Goal: Task Accomplishment & Management: Manage account settings

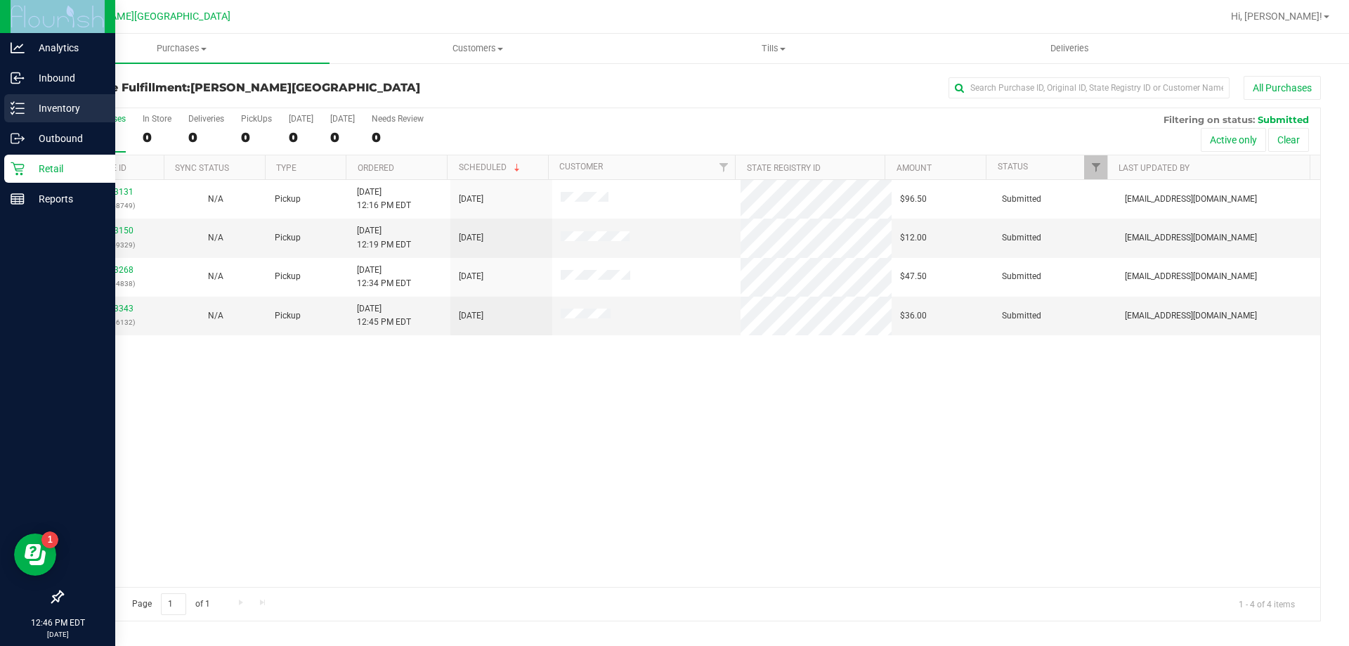
click at [46, 103] on p "Inventory" at bounding box center [67, 108] width 84 height 17
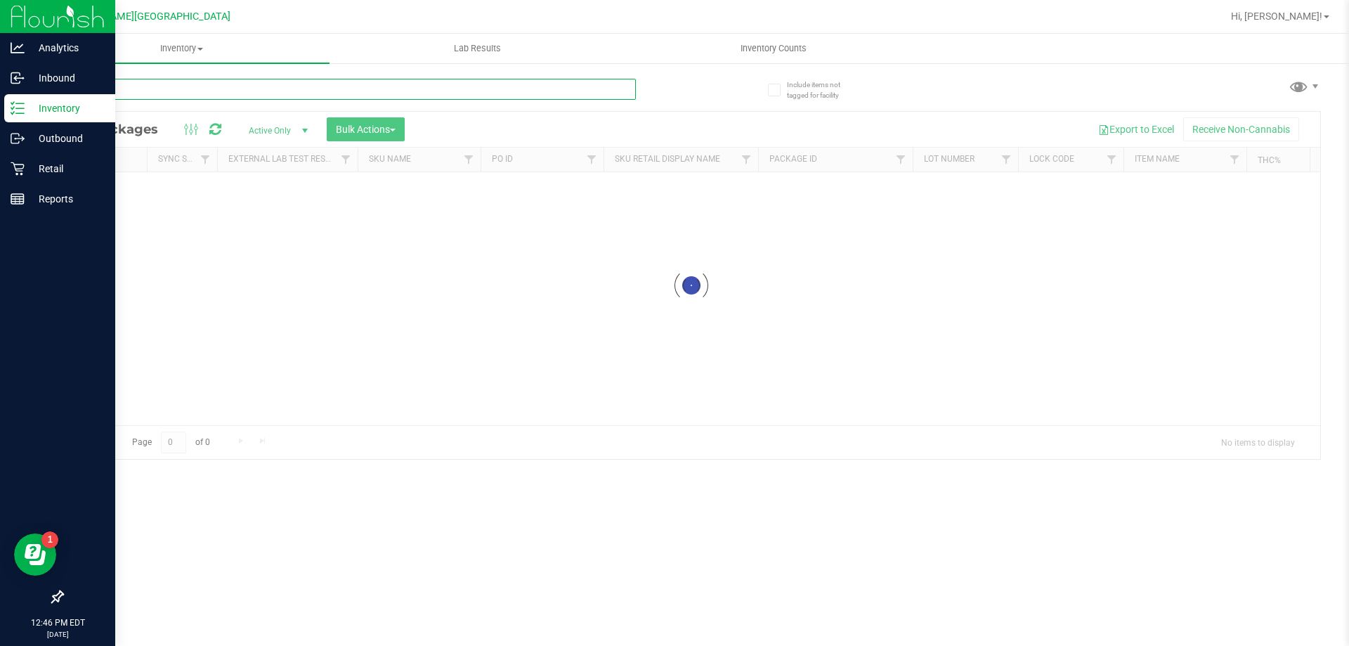
click at [249, 98] on input "text" at bounding box center [349, 89] width 574 height 21
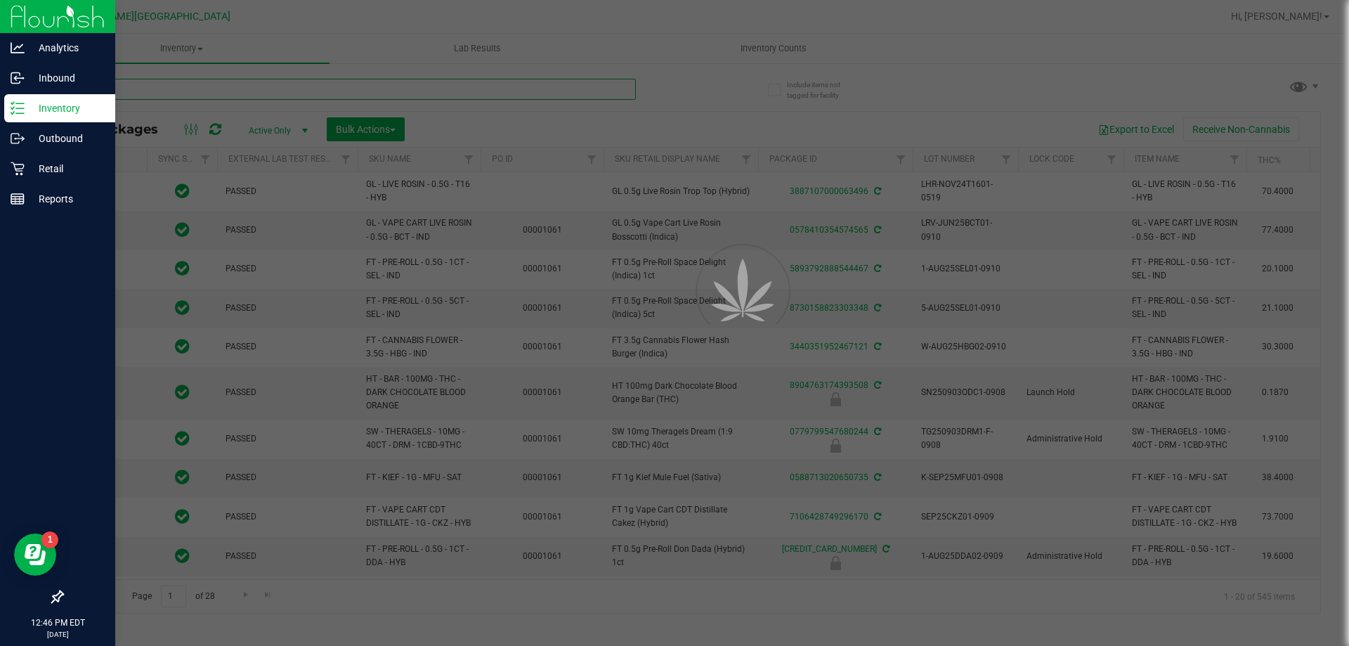
type input "[DATE]"
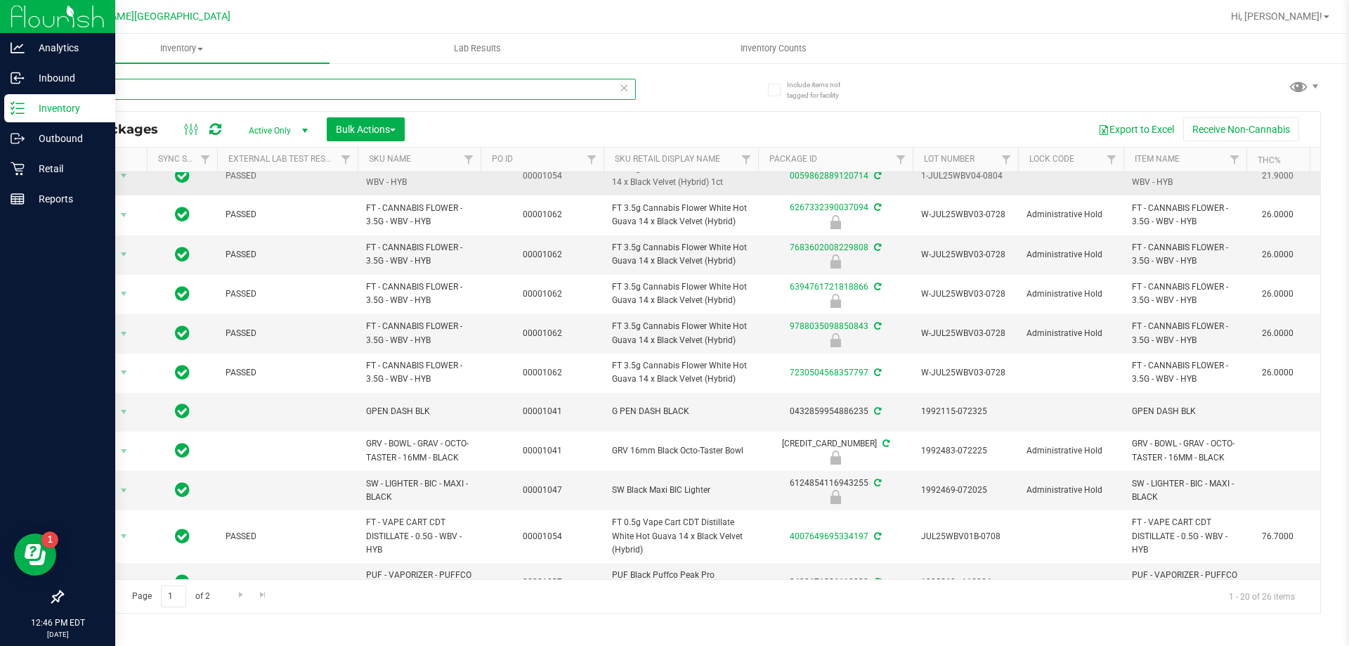
scroll to position [211, 0]
type input "b"
type input "mints"
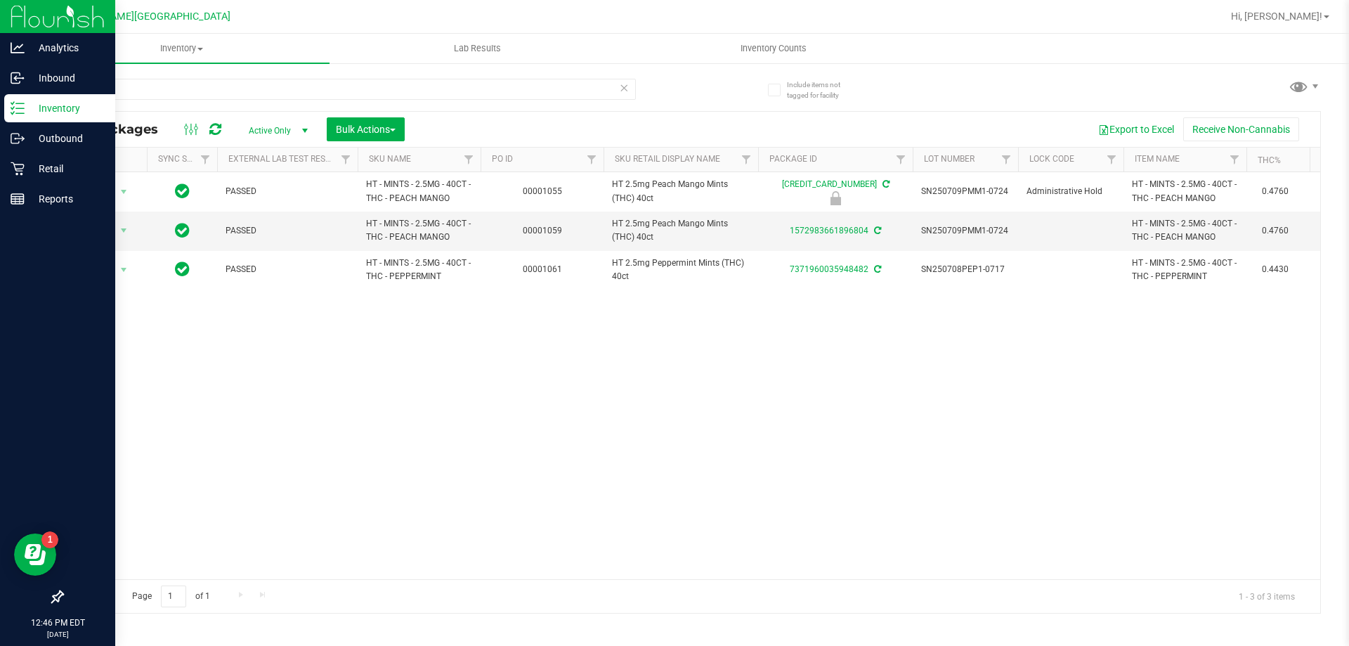
click at [277, 124] on span "Active Only" at bounding box center [275, 131] width 77 height 20
click at [273, 200] on li "Locked" at bounding box center [275, 195] width 76 height 21
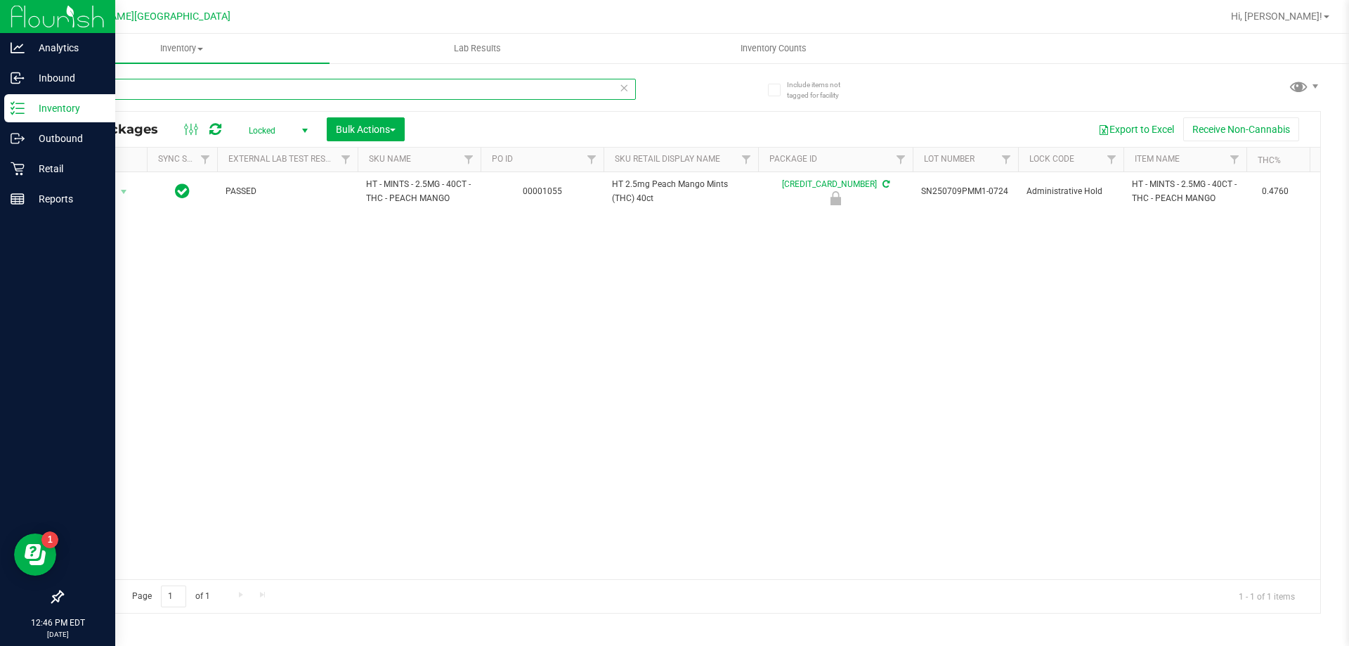
click at [227, 91] on input "mints" at bounding box center [349, 89] width 574 height 21
type input "m"
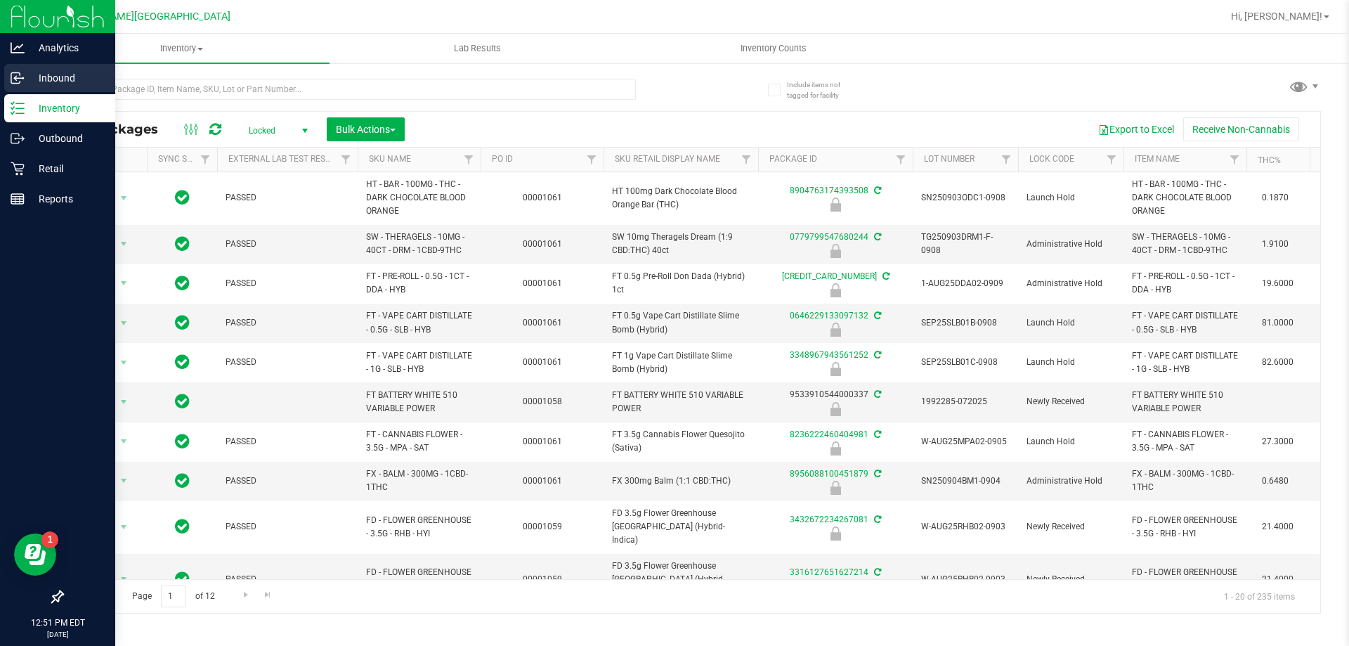
click at [55, 72] on p "Inbound" at bounding box center [67, 78] width 84 height 17
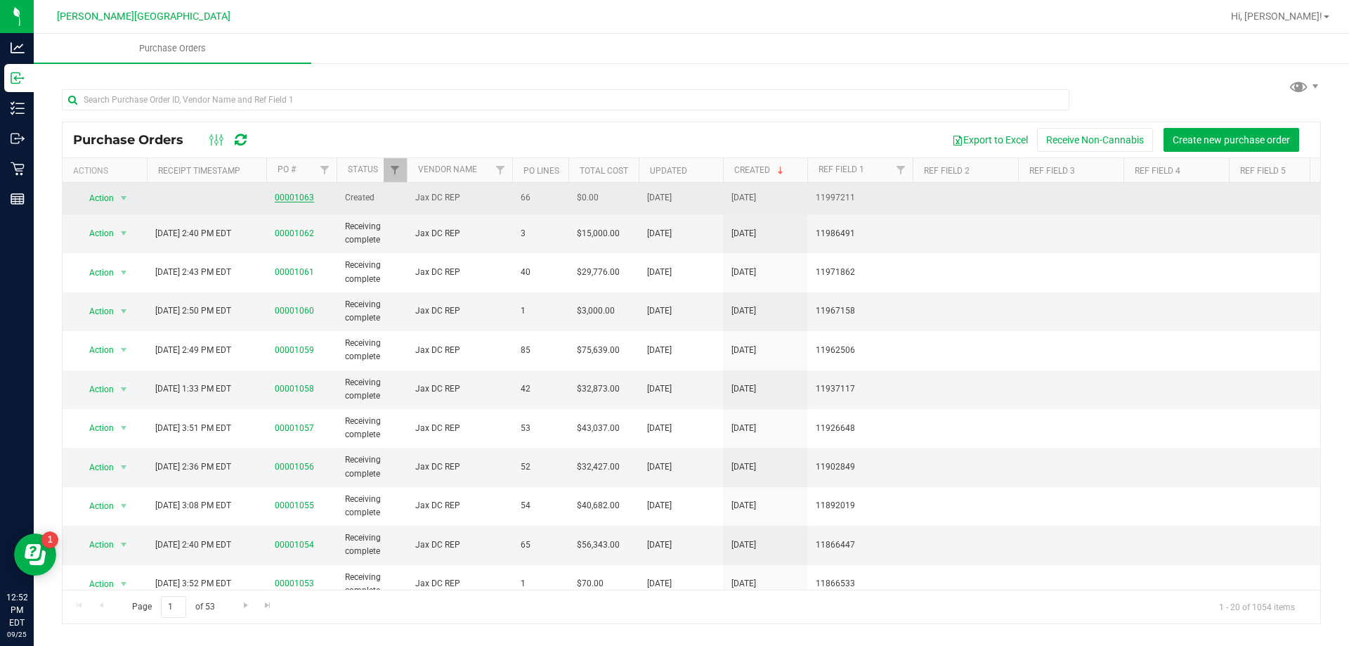
click at [295, 200] on link "00001063" at bounding box center [294, 198] width 39 height 10
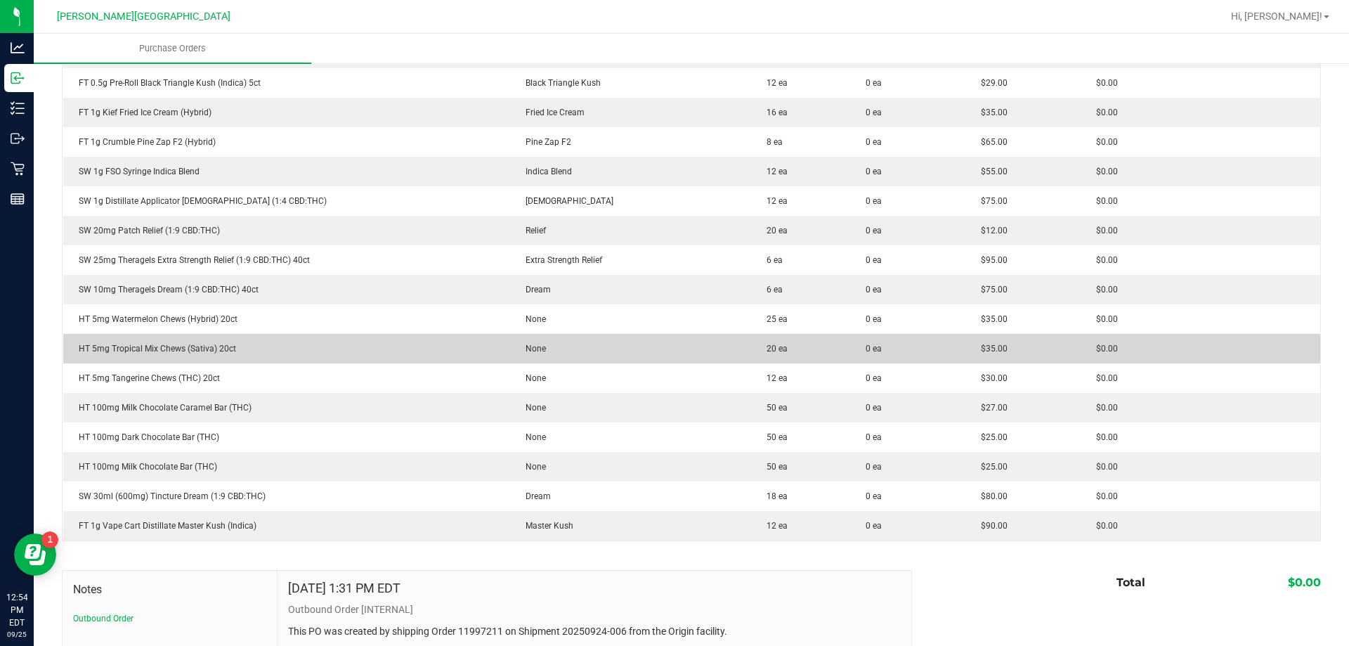
scroll to position [1757, 0]
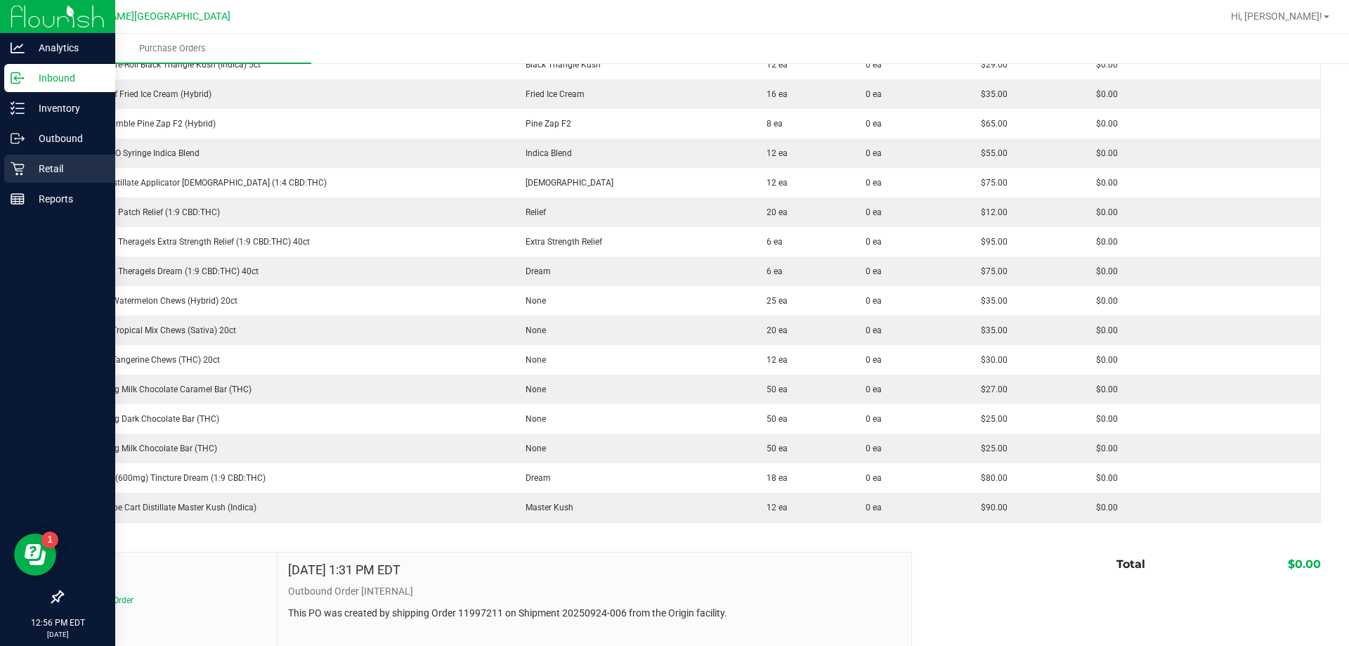
click at [64, 165] on p "Retail" at bounding box center [67, 168] width 84 height 17
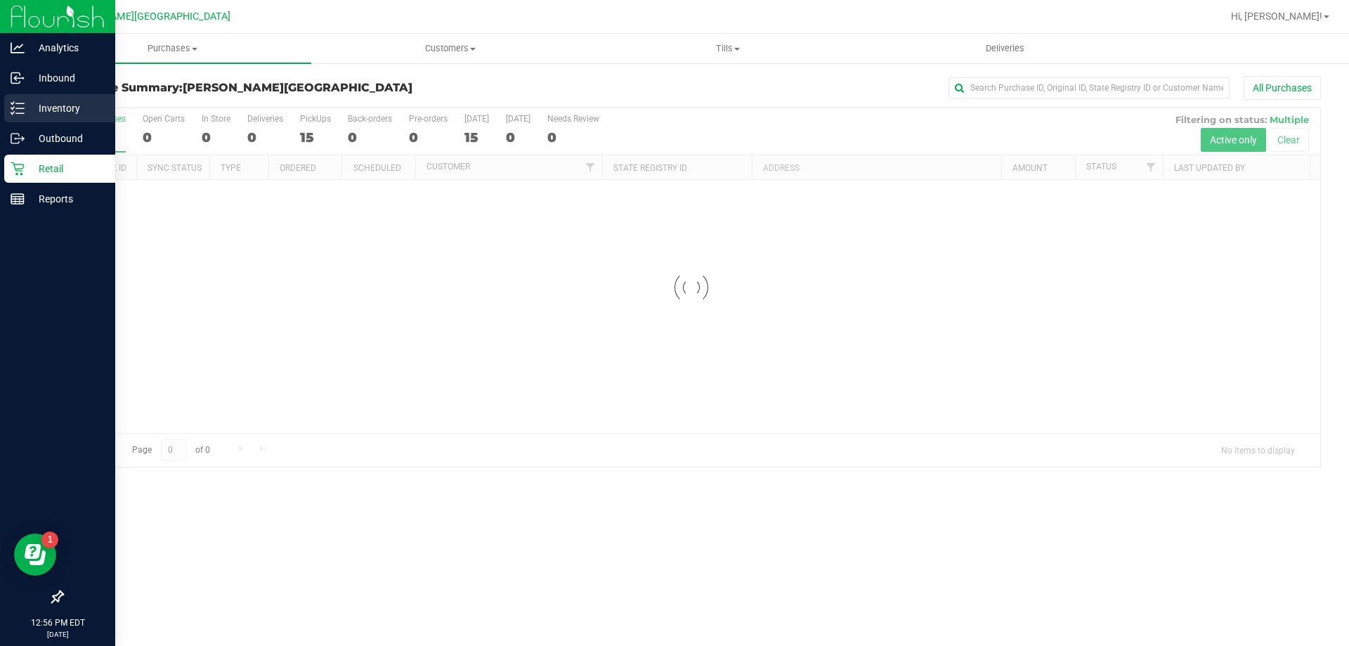
click at [63, 98] on div "Inventory" at bounding box center [59, 108] width 111 height 28
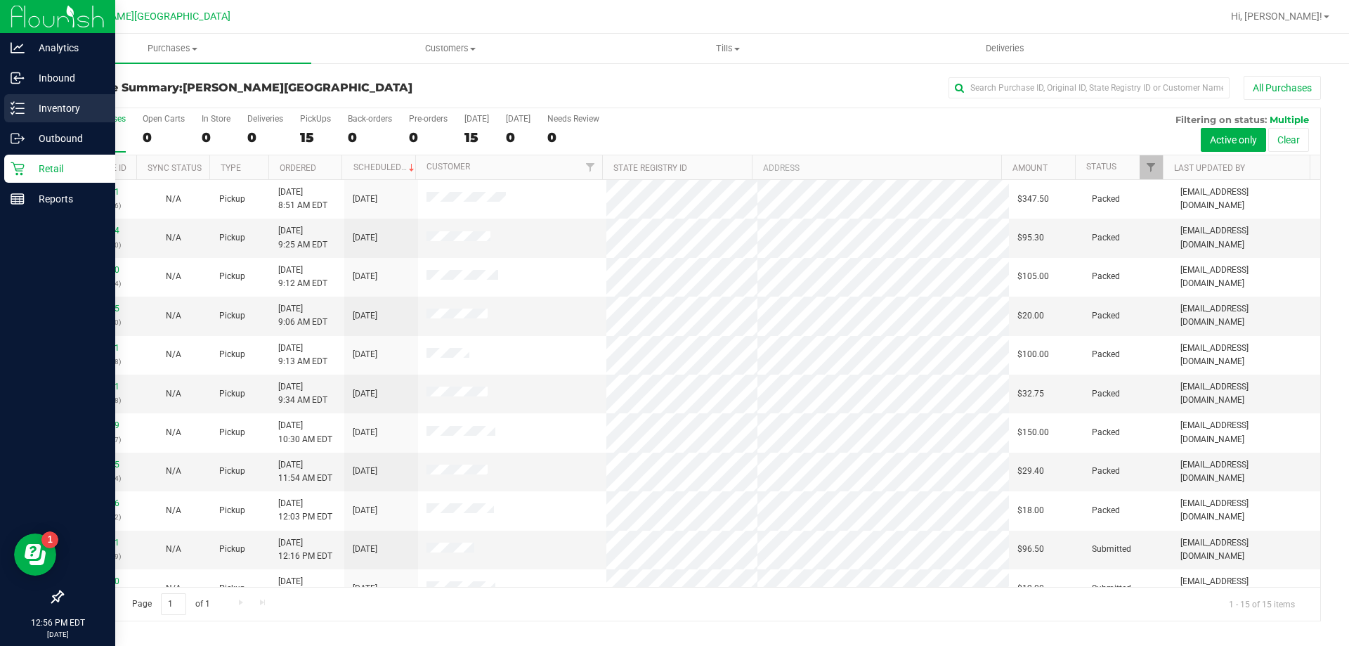
click at [90, 104] on p "Inventory" at bounding box center [67, 108] width 84 height 17
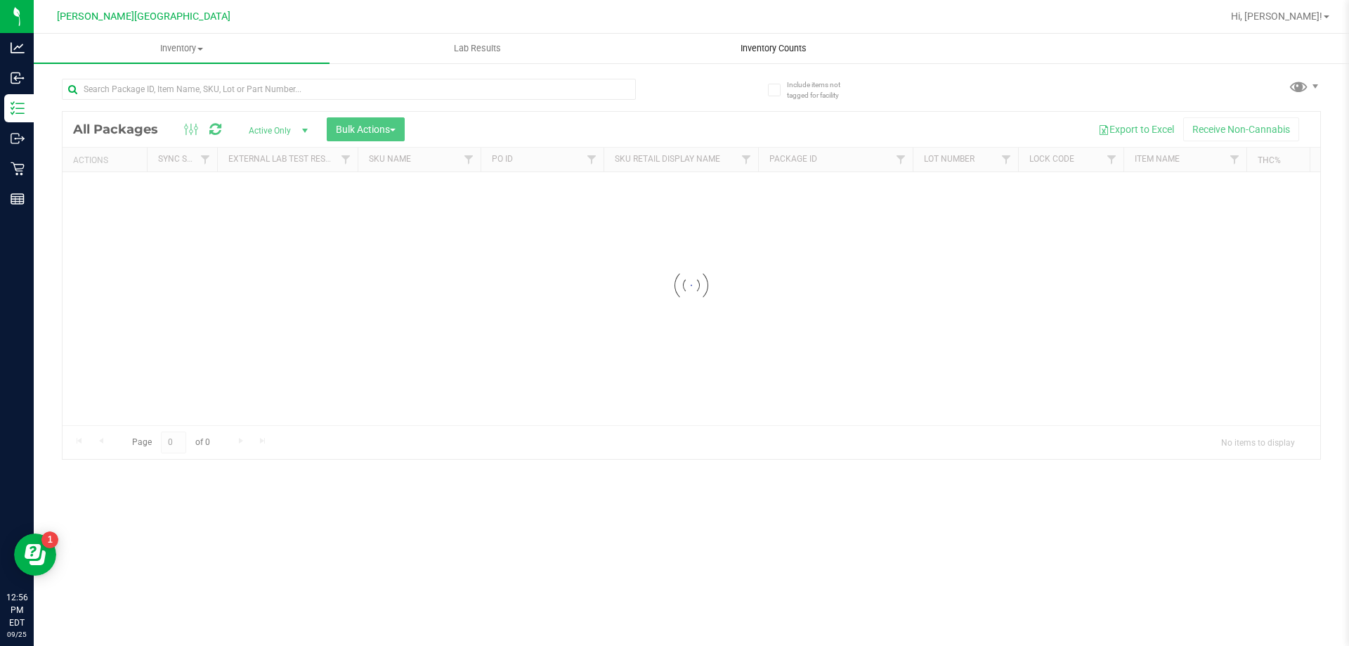
click at [755, 44] on span "Inventory Counts" at bounding box center [774, 48] width 104 height 13
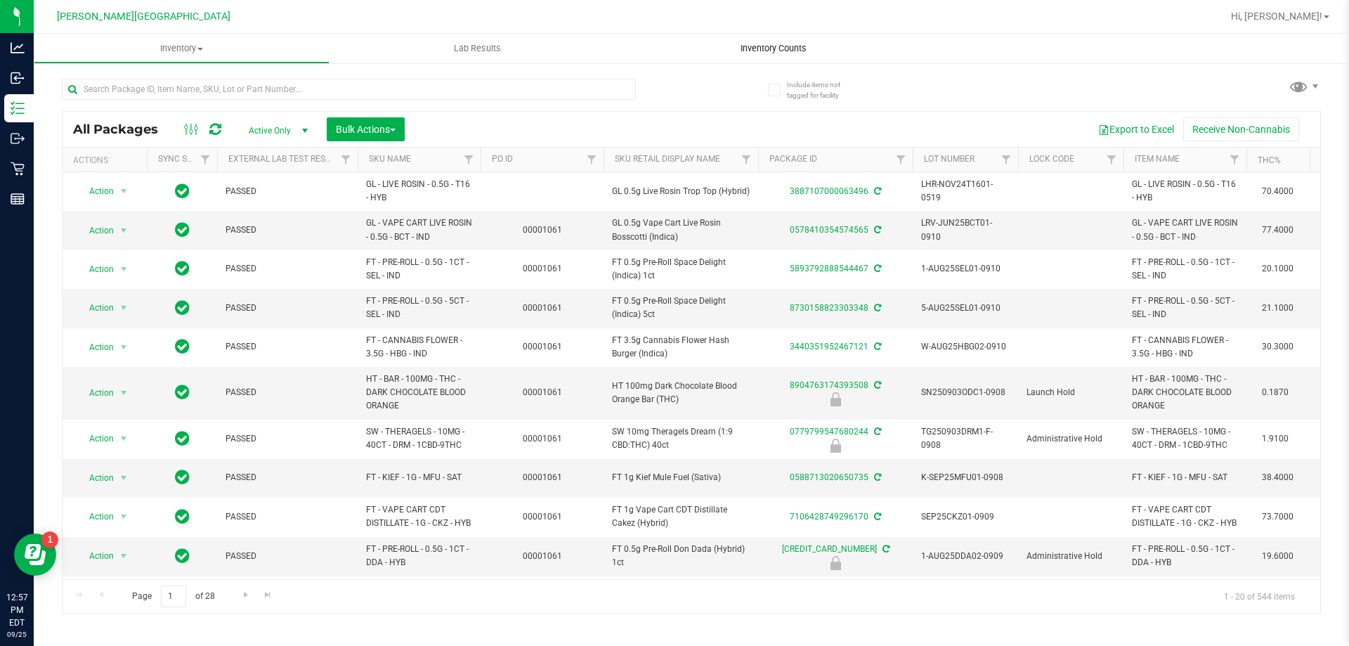
click at [760, 56] on uib-tab-heading "Inventory Counts" at bounding box center [773, 49] width 296 height 30
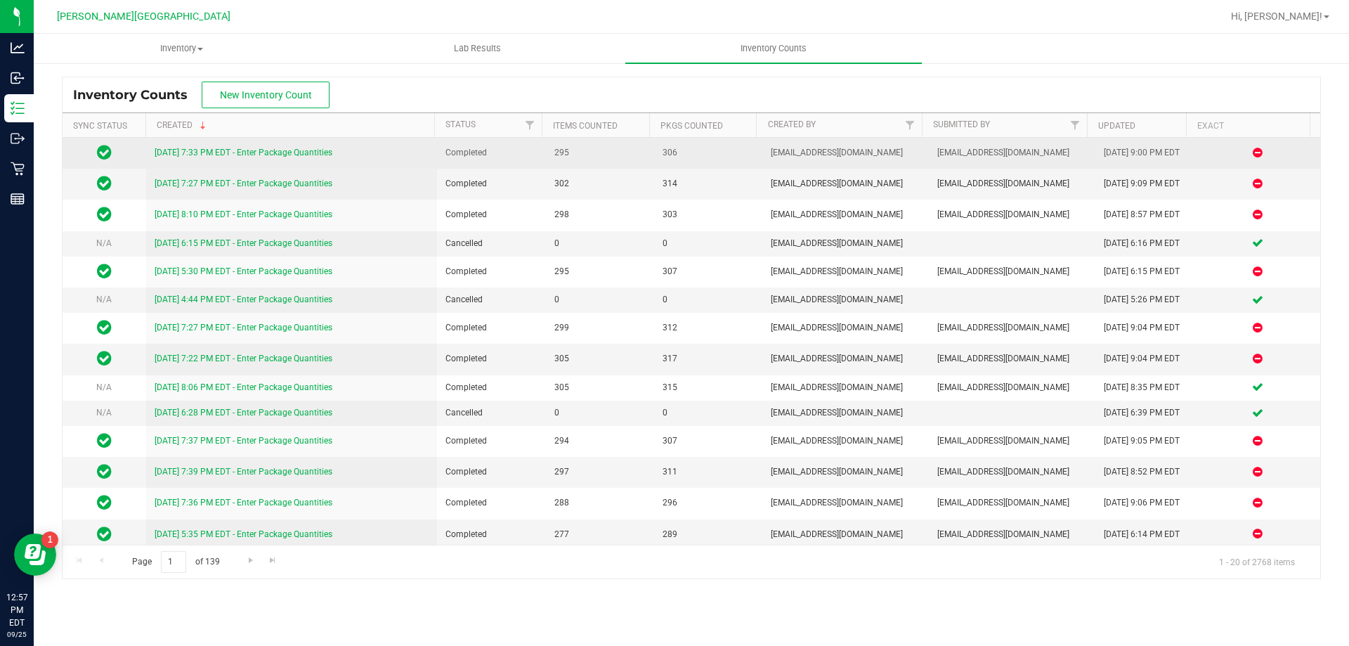
click at [209, 150] on link "[DATE] 7:33 PM EDT - Enter Package Quantities" at bounding box center [244, 153] width 178 height 10
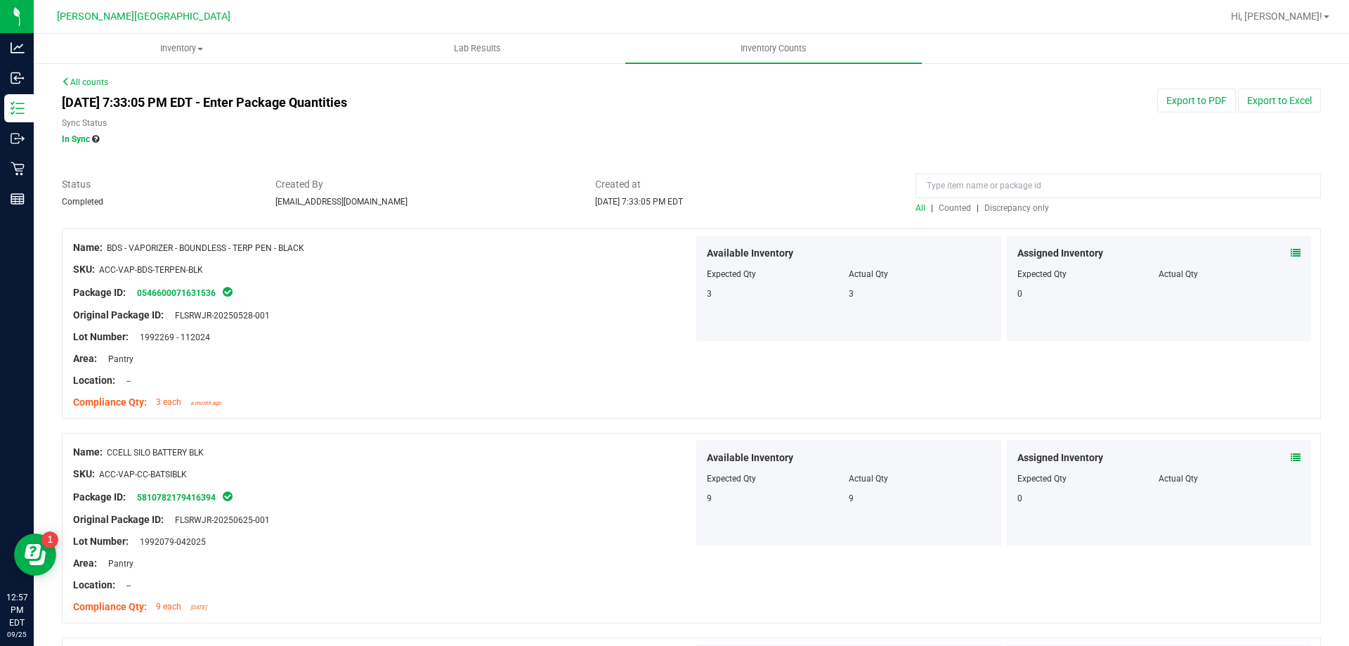
click at [1014, 209] on span "Discrepancy only" at bounding box center [1017, 208] width 65 height 10
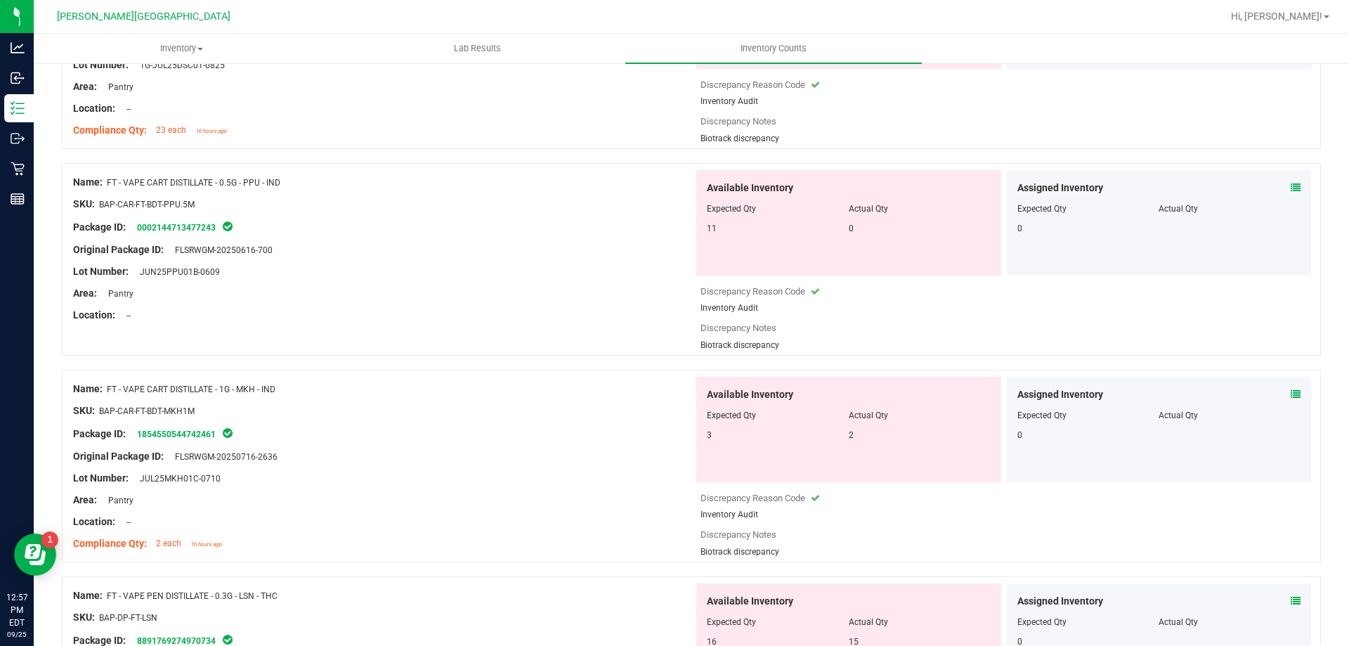
scroll to position [492, 0]
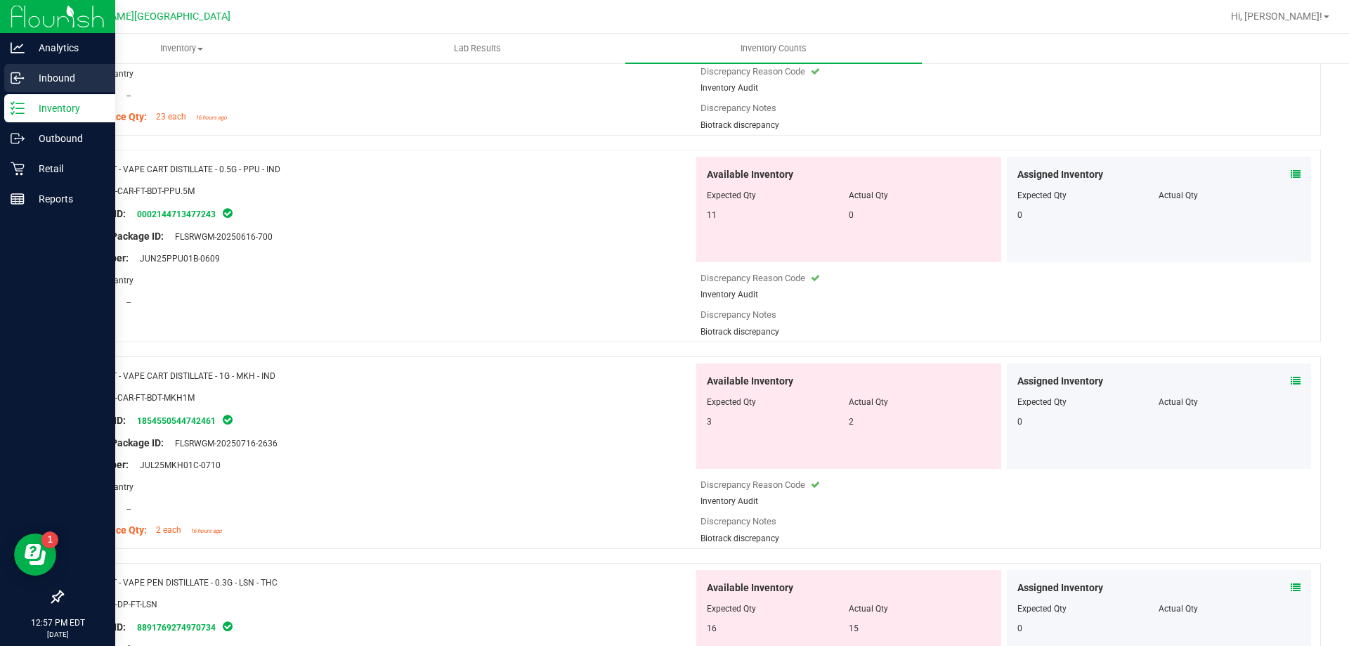
click at [76, 67] on div "Inbound" at bounding box center [59, 78] width 111 height 28
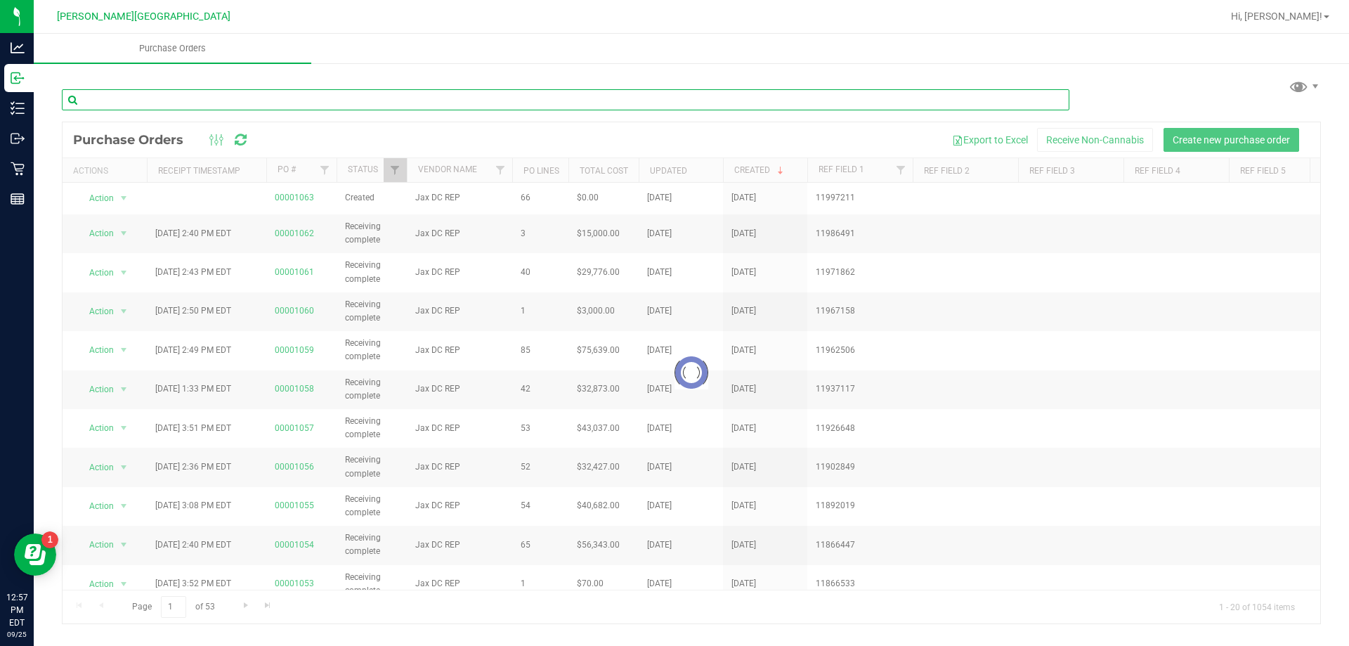
click at [168, 94] on input "text" at bounding box center [566, 99] width 1008 height 21
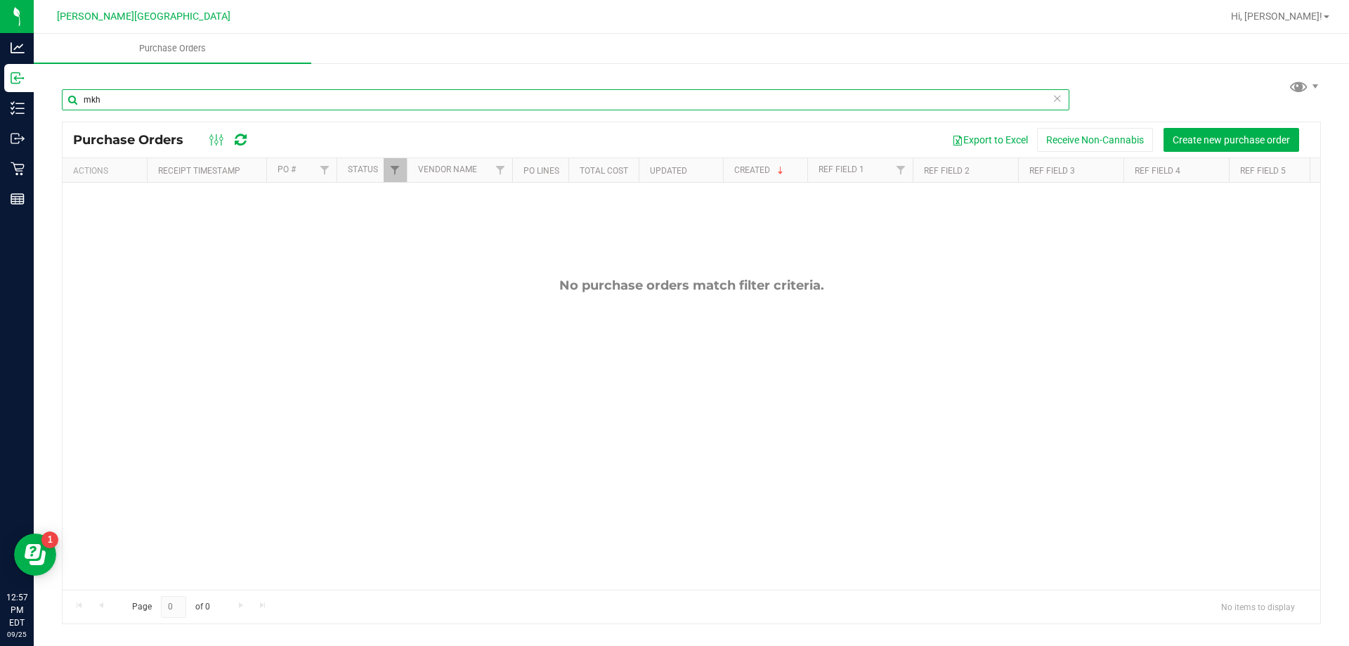
type input "mkh"
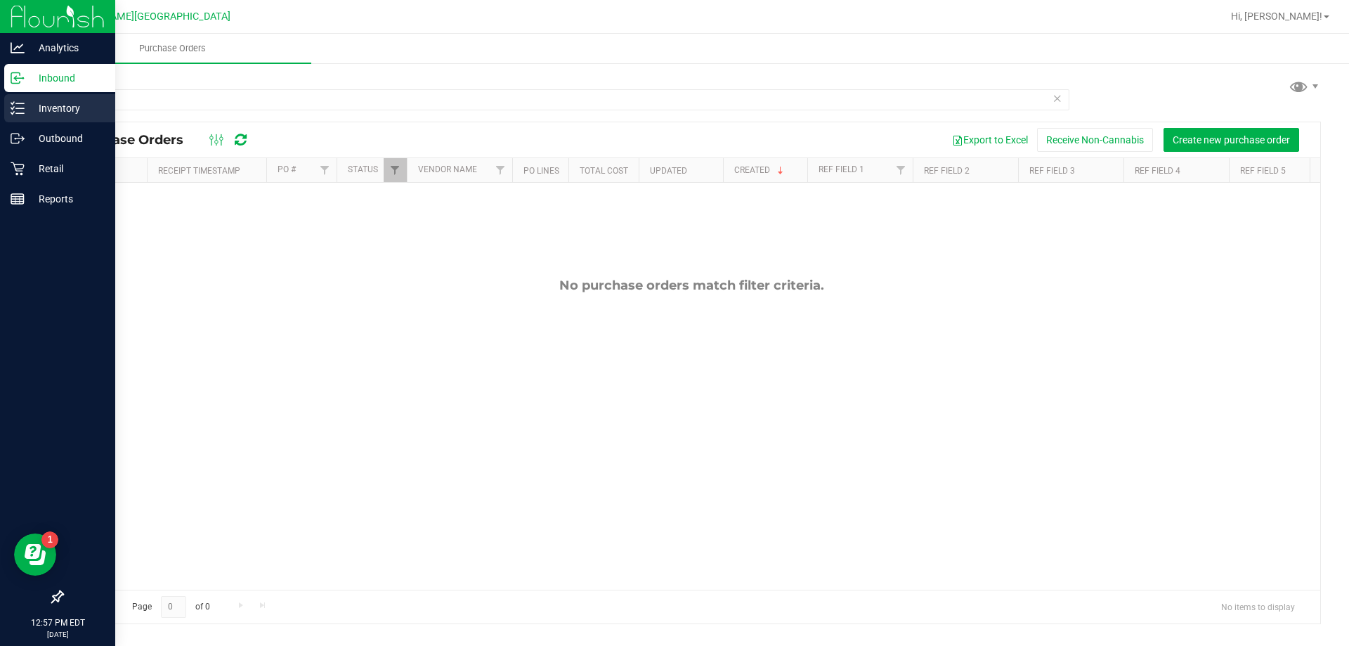
click at [56, 114] on p "Inventory" at bounding box center [67, 108] width 84 height 17
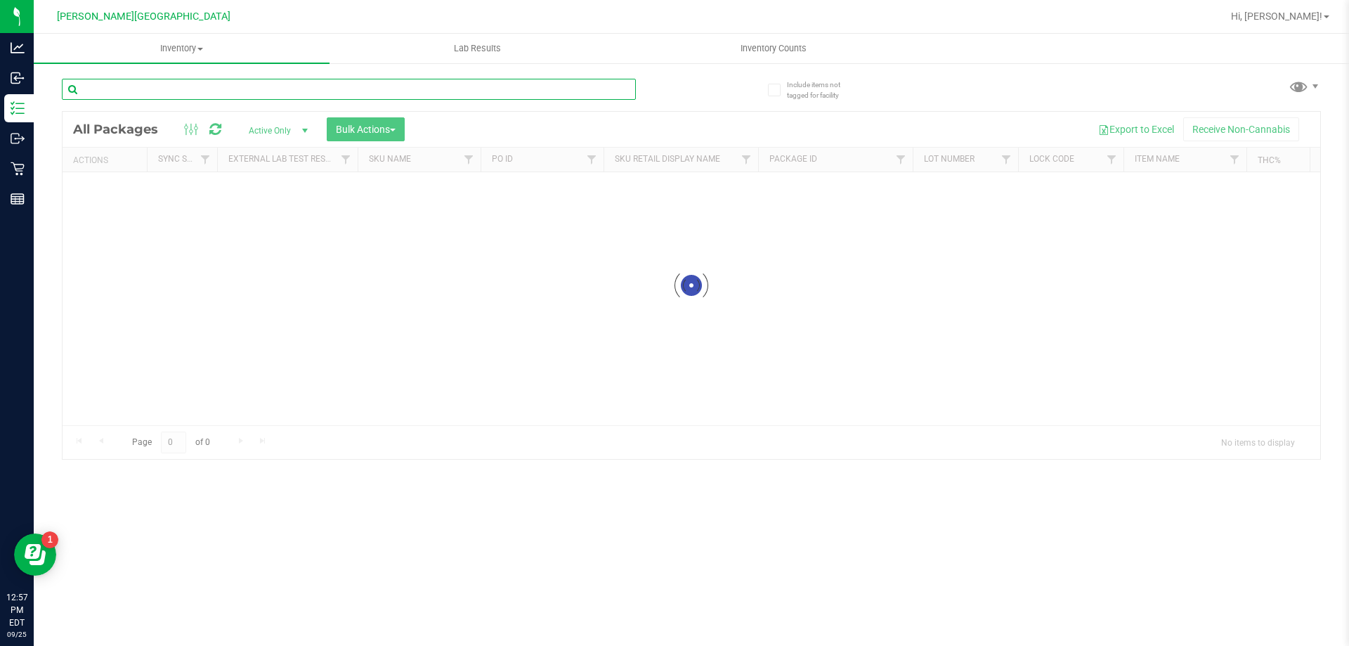
click at [178, 97] on input "text" at bounding box center [349, 89] width 574 height 21
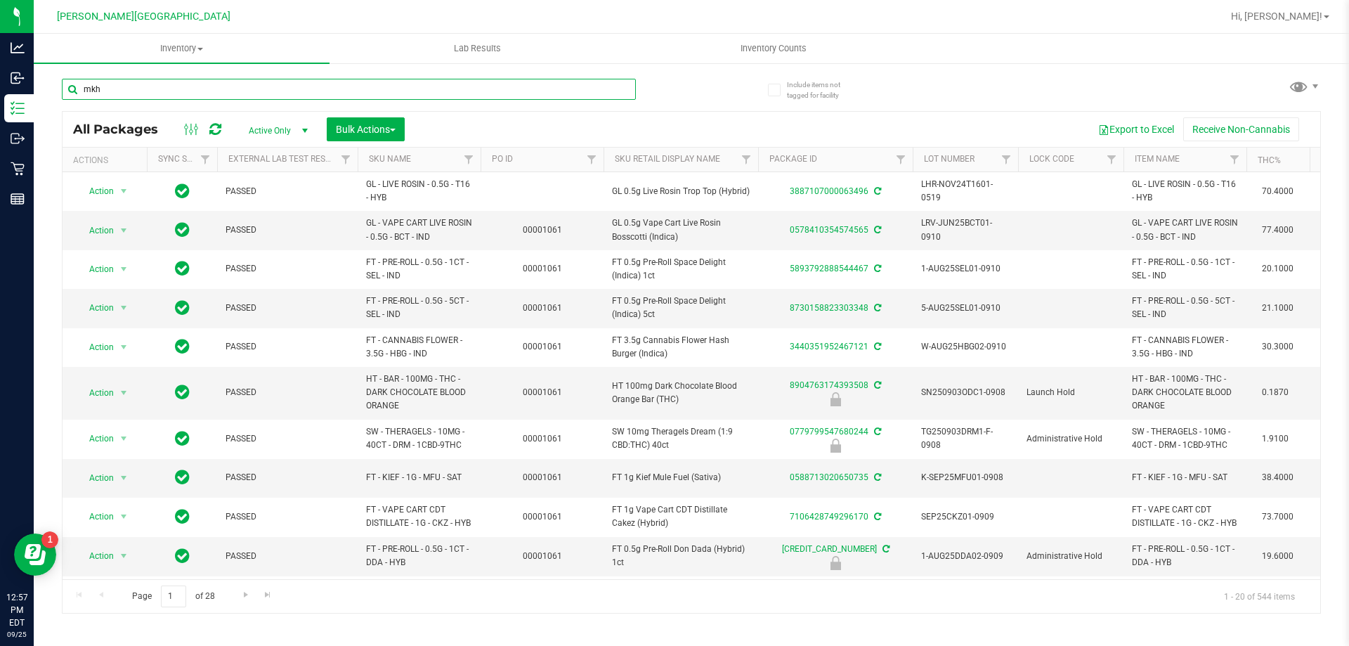
type input "mkh"
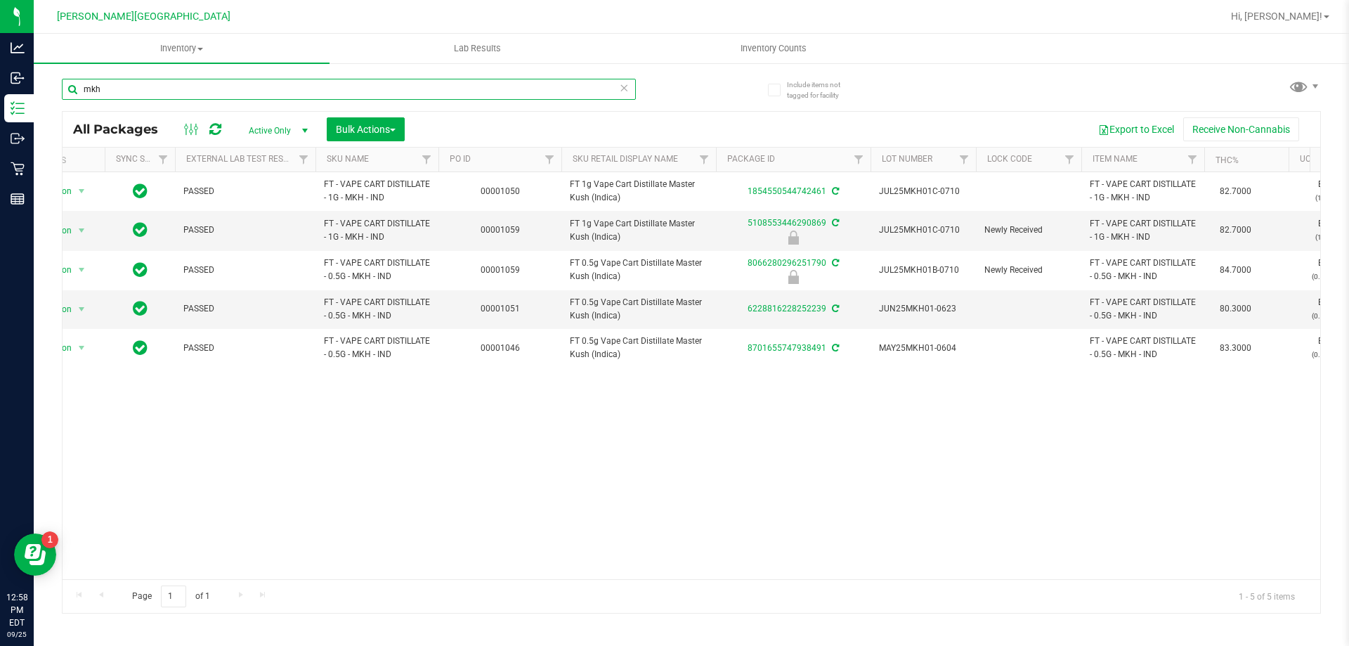
scroll to position [0, 11]
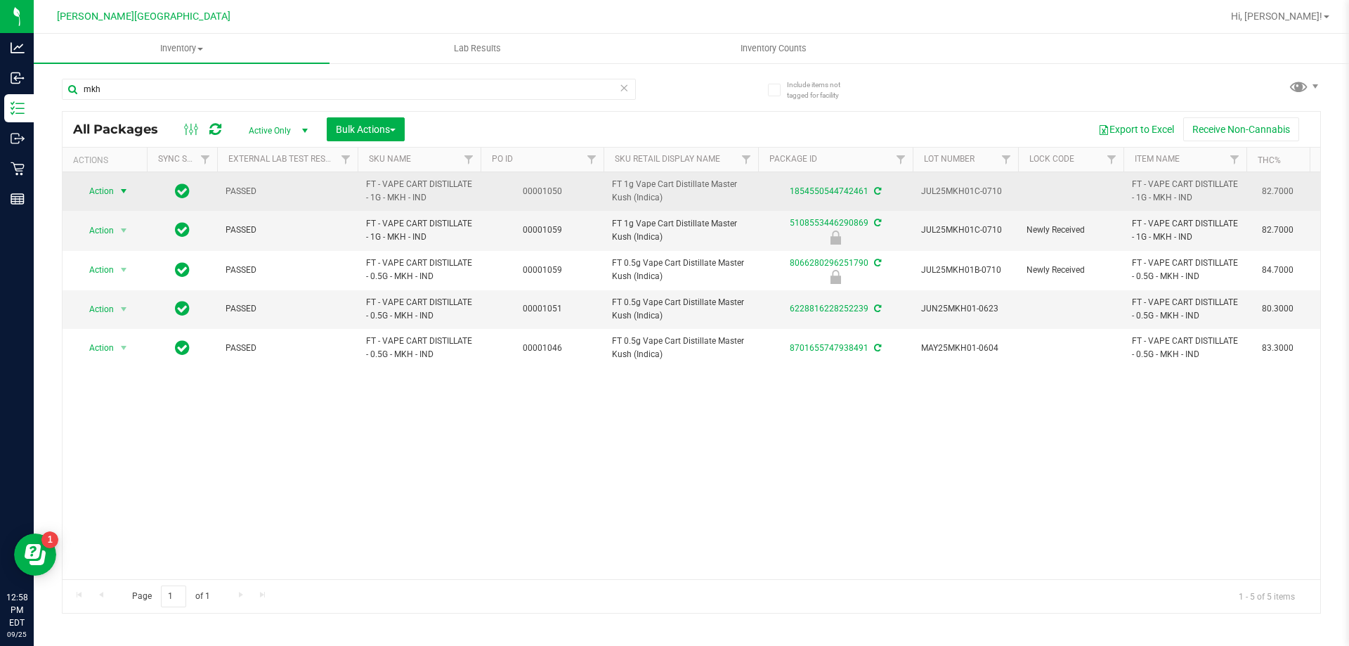
click at [119, 186] on span "select" at bounding box center [123, 191] width 11 height 11
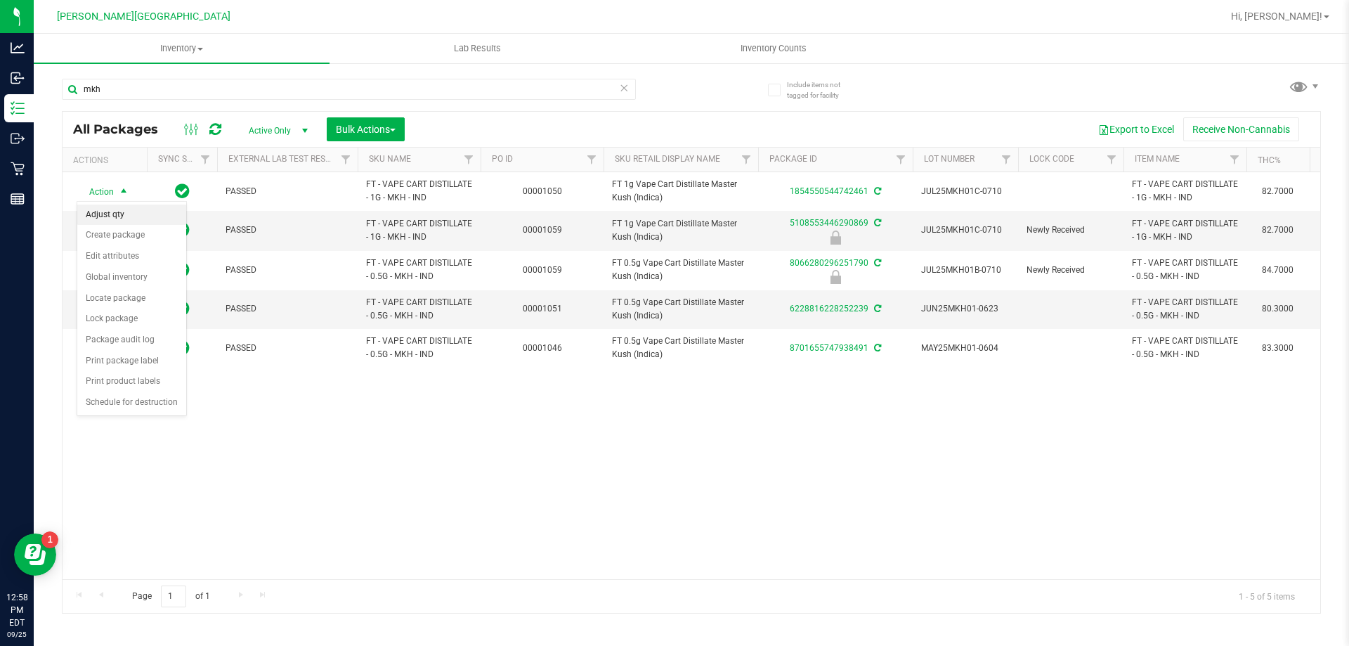
click at [138, 217] on li "Adjust qty" at bounding box center [131, 215] width 109 height 21
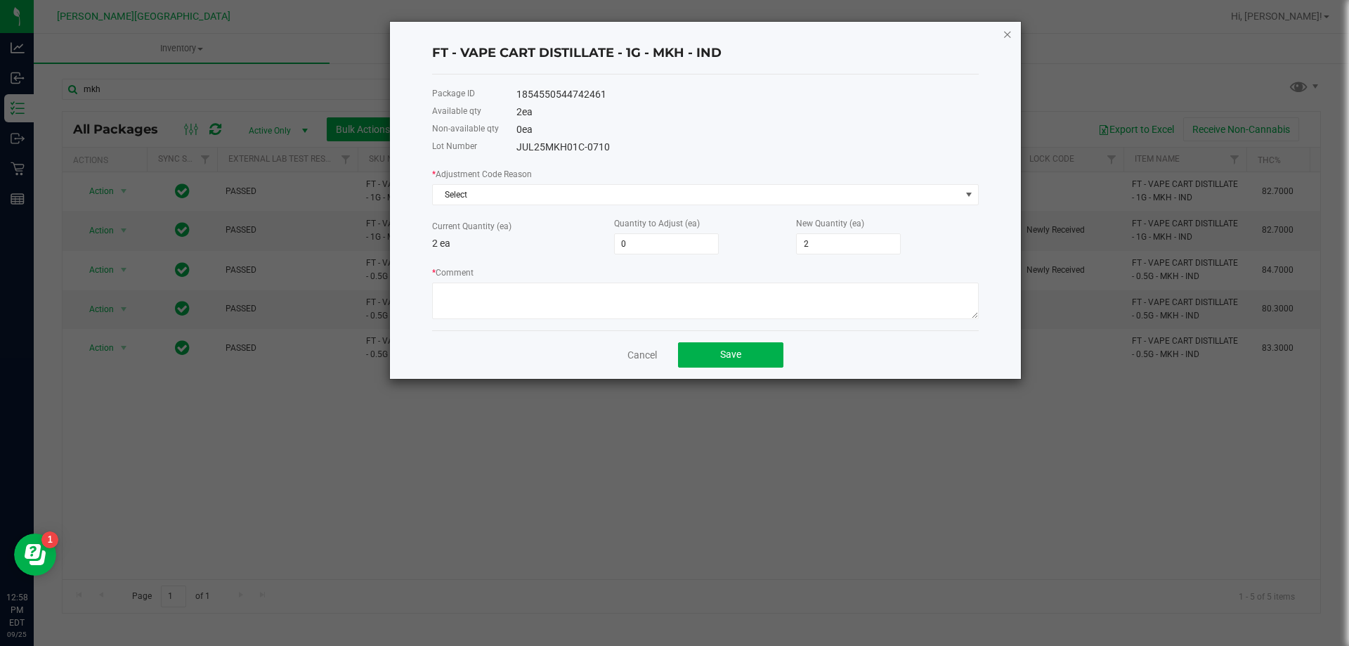
click at [1009, 30] on icon "button" at bounding box center [1008, 33] width 10 height 17
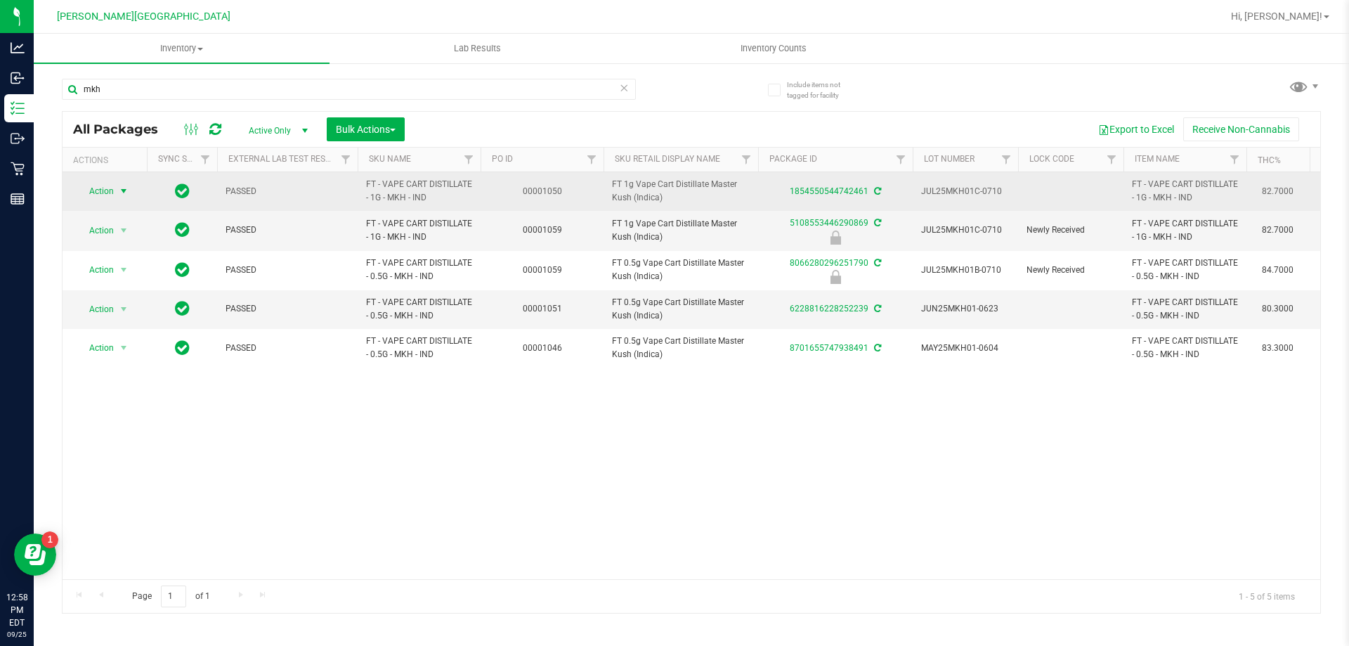
click at [119, 189] on span "select" at bounding box center [123, 191] width 11 height 11
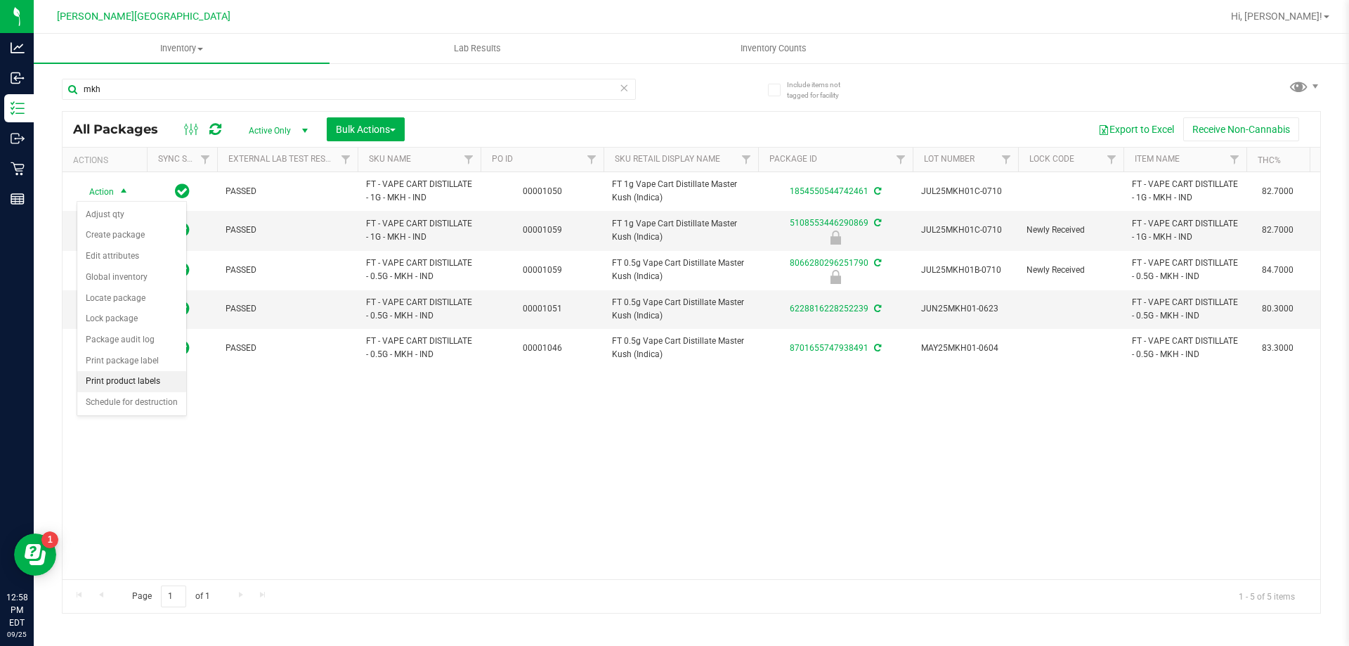
click at [171, 382] on li "Print product labels" at bounding box center [131, 381] width 109 height 21
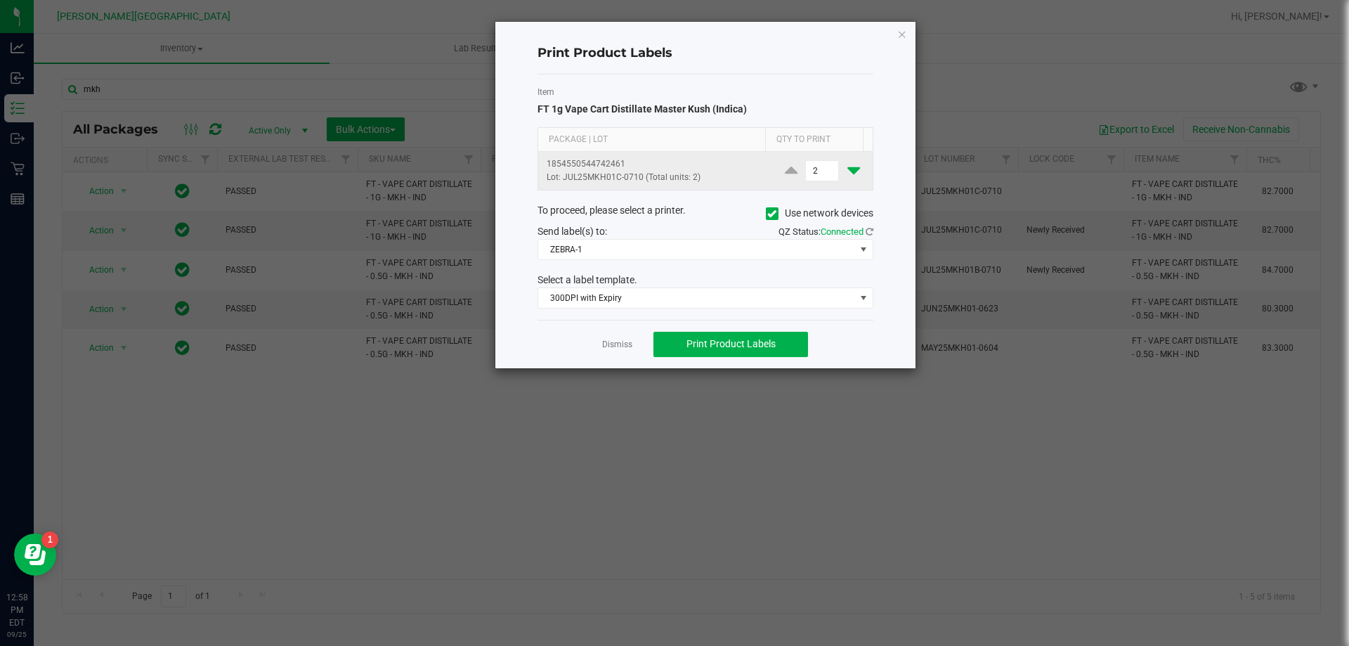
click at [848, 176] on icon at bounding box center [854, 171] width 13 height 18
type input "1"
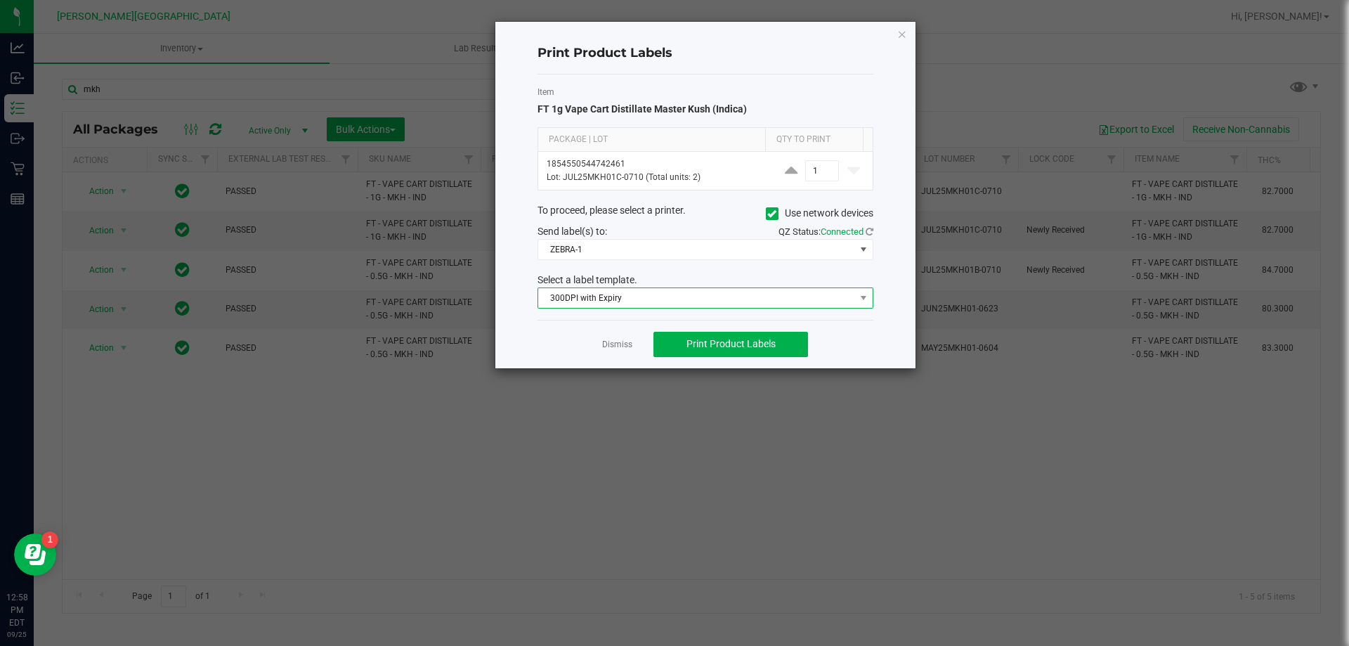
click at [815, 301] on span "300DPI with Expiry" at bounding box center [696, 298] width 317 height 20
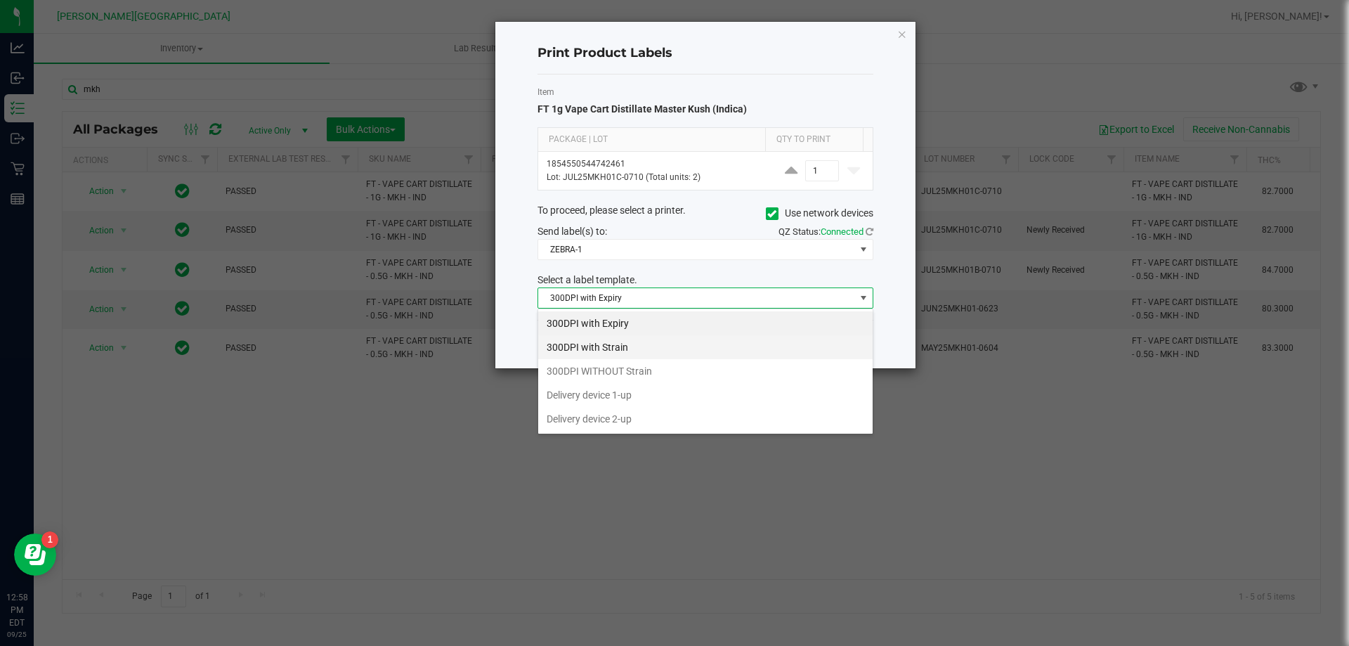
click at [659, 346] on li "300DPI with Strain" at bounding box center [705, 347] width 335 height 24
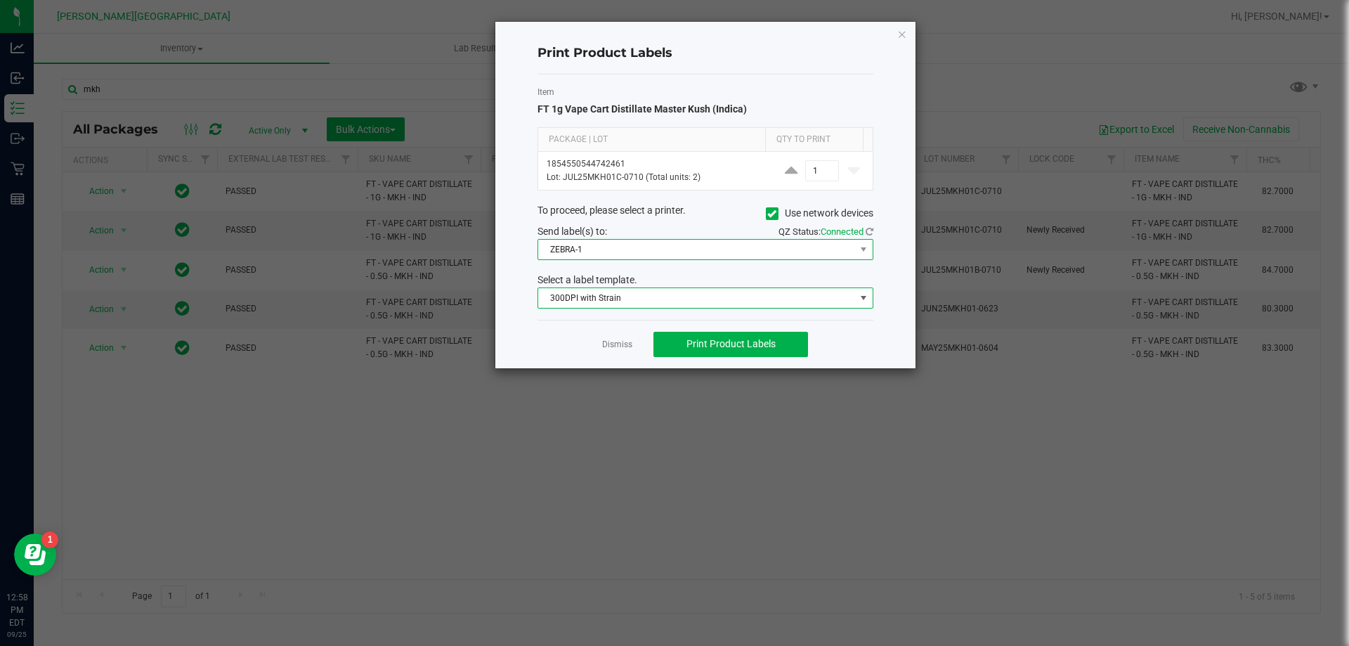
click at [708, 245] on span "ZEBRA-1" at bounding box center [696, 250] width 317 height 20
click at [697, 219] on div "To proceed, please select a printer. Use network devices" at bounding box center [705, 213] width 357 height 21
click at [780, 244] on span "ZEBRA-1" at bounding box center [696, 250] width 317 height 20
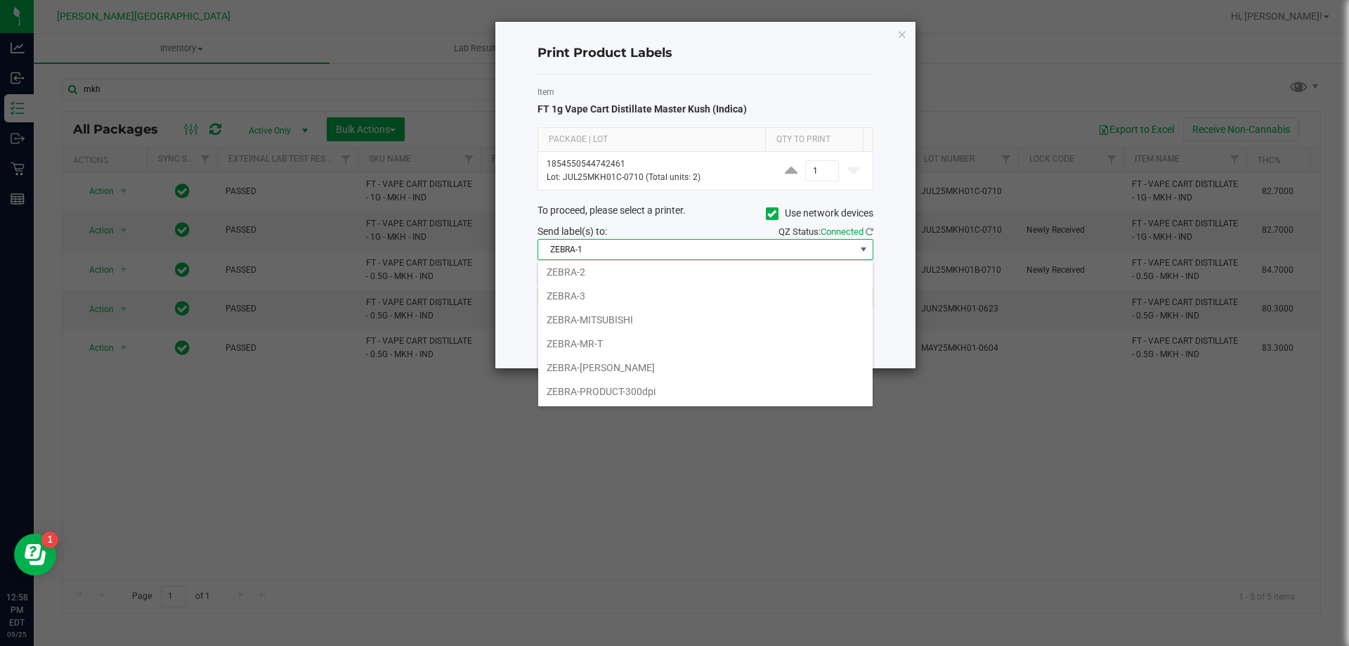
click at [668, 396] on li "ZEBRA-PRODUCT-300dpi" at bounding box center [705, 392] width 335 height 24
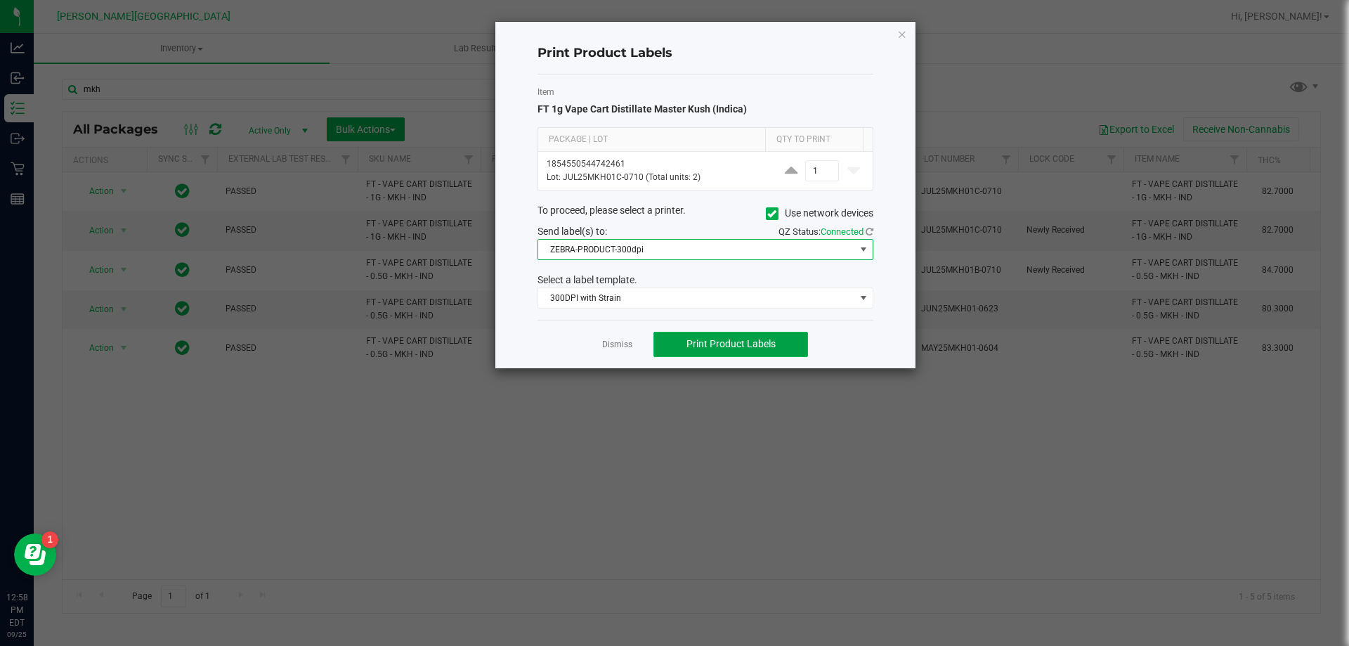
click at [717, 335] on button "Print Product Labels" at bounding box center [731, 344] width 155 height 25
click at [896, 32] on div "Print Product Labels Item FT 1g Vape Cart Distillate Master Kush (Indica) Packa…" at bounding box center [705, 195] width 420 height 346
click at [900, 33] on icon "button" at bounding box center [902, 33] width 10 height 17
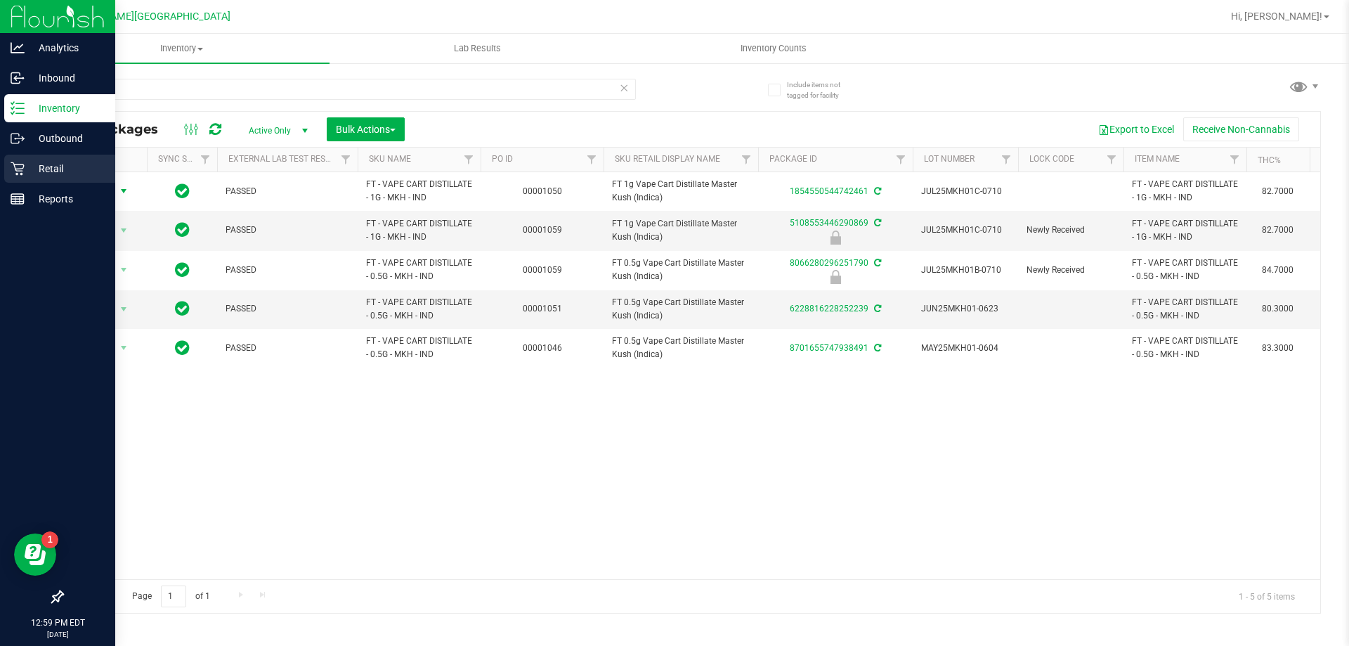
click at [68, 167] on p "Retail" at bounding box center [67, 168] width 84 height 17
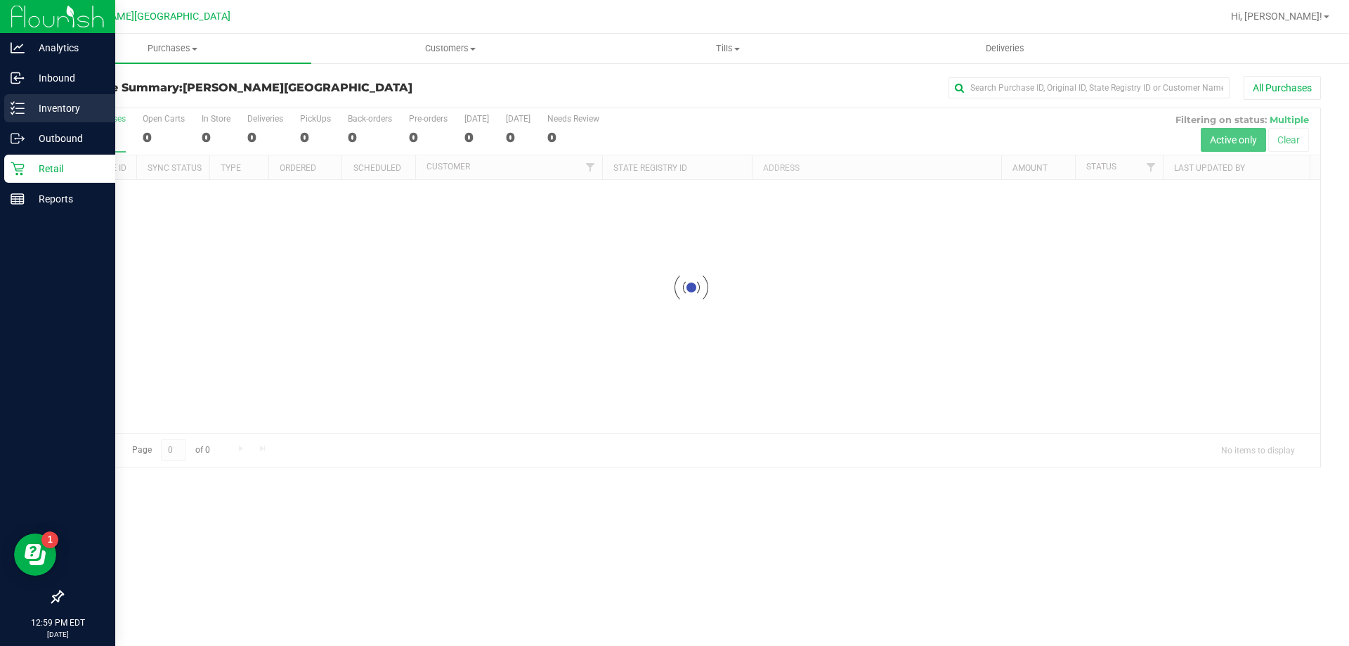
click at [96, 108] on p "Inventory" at bounding box center [67, 108] width 84 height 17
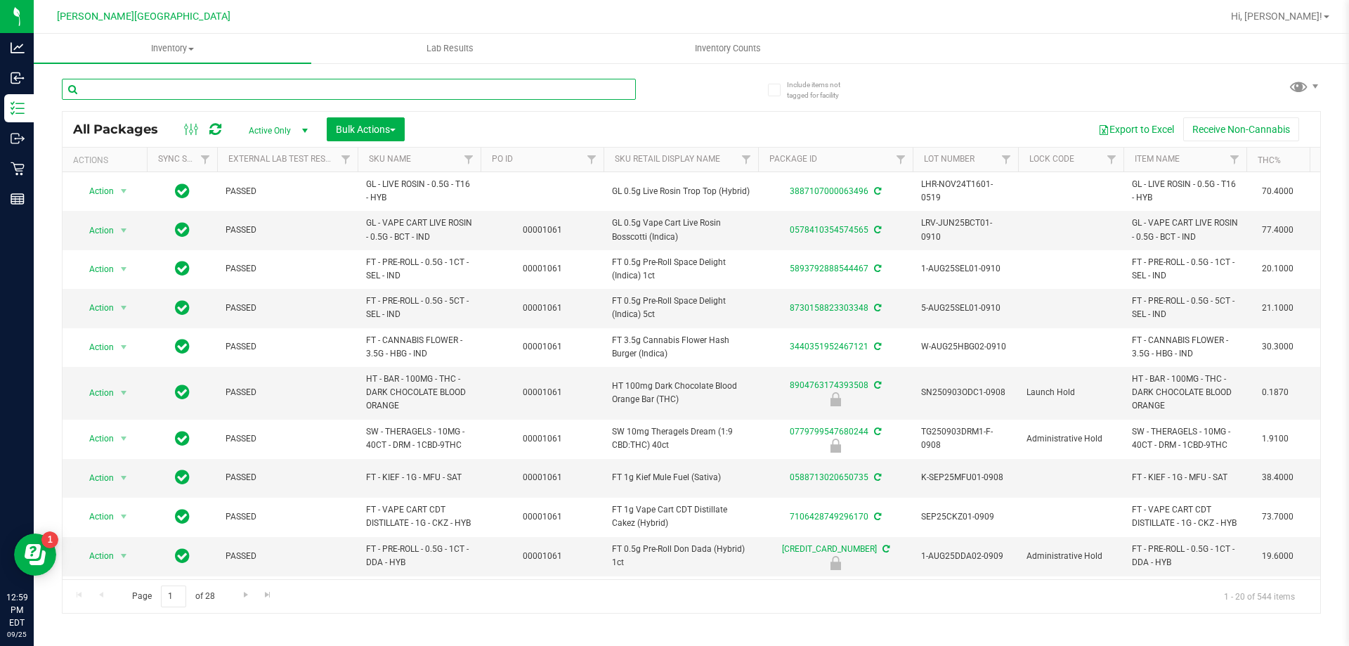
click at [163, 84] on input "text" at bounding box center [349, 89] width 574 height 21
type input "mkh"
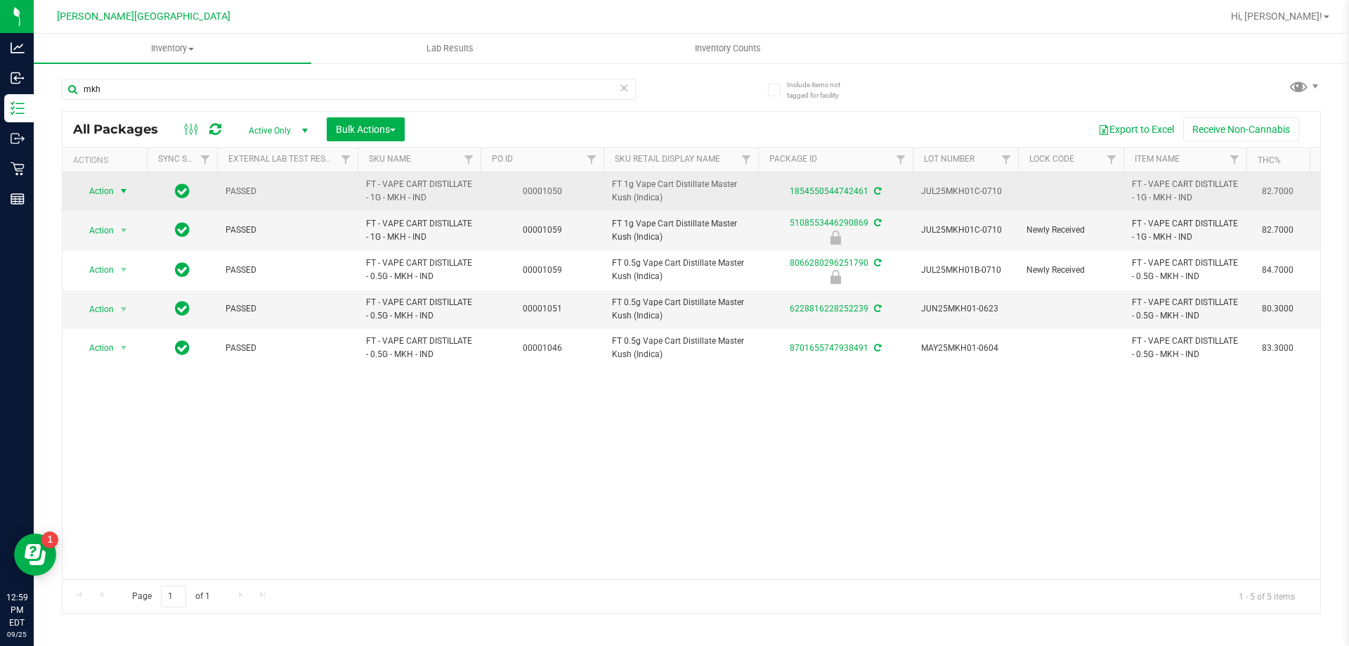
click at [124, 184] on span "select" at bounding box center [124, 191] width 18 height 20
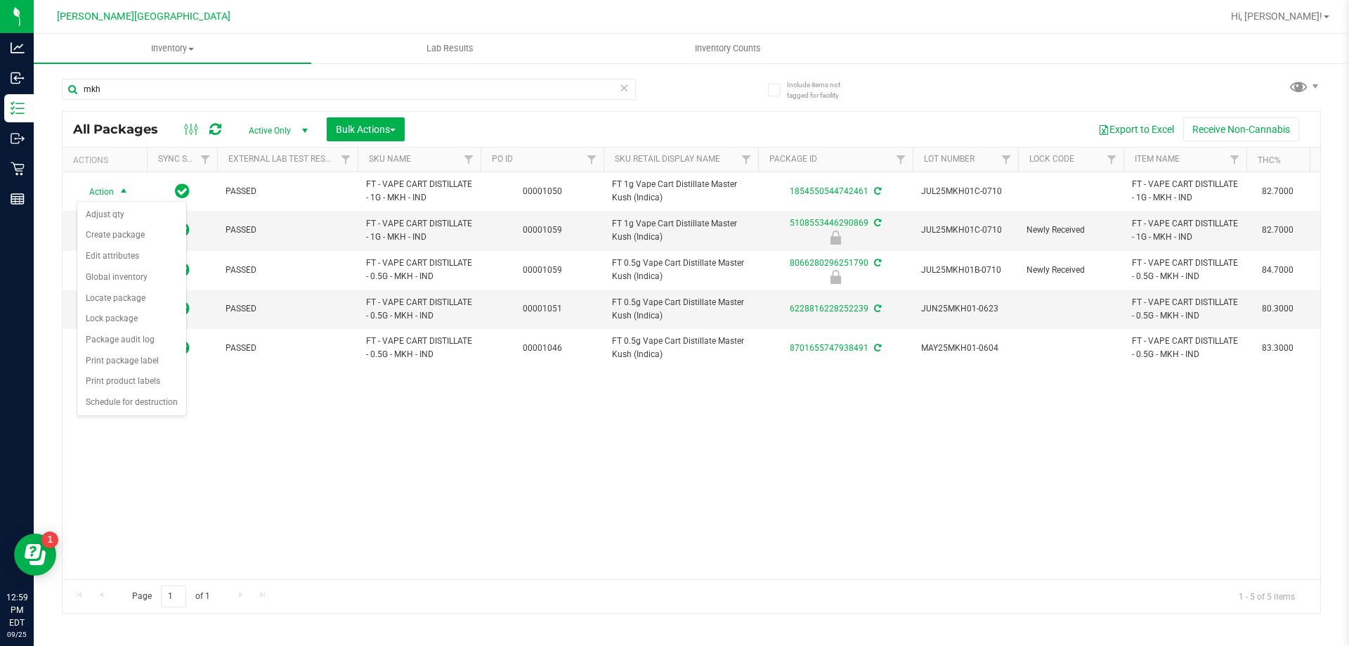
click at [337, 391] on div "Action Action Adjust qty Create package Edit attributes Global inventory Locate…" at bounding box center [692, 375] width 1258 height 407
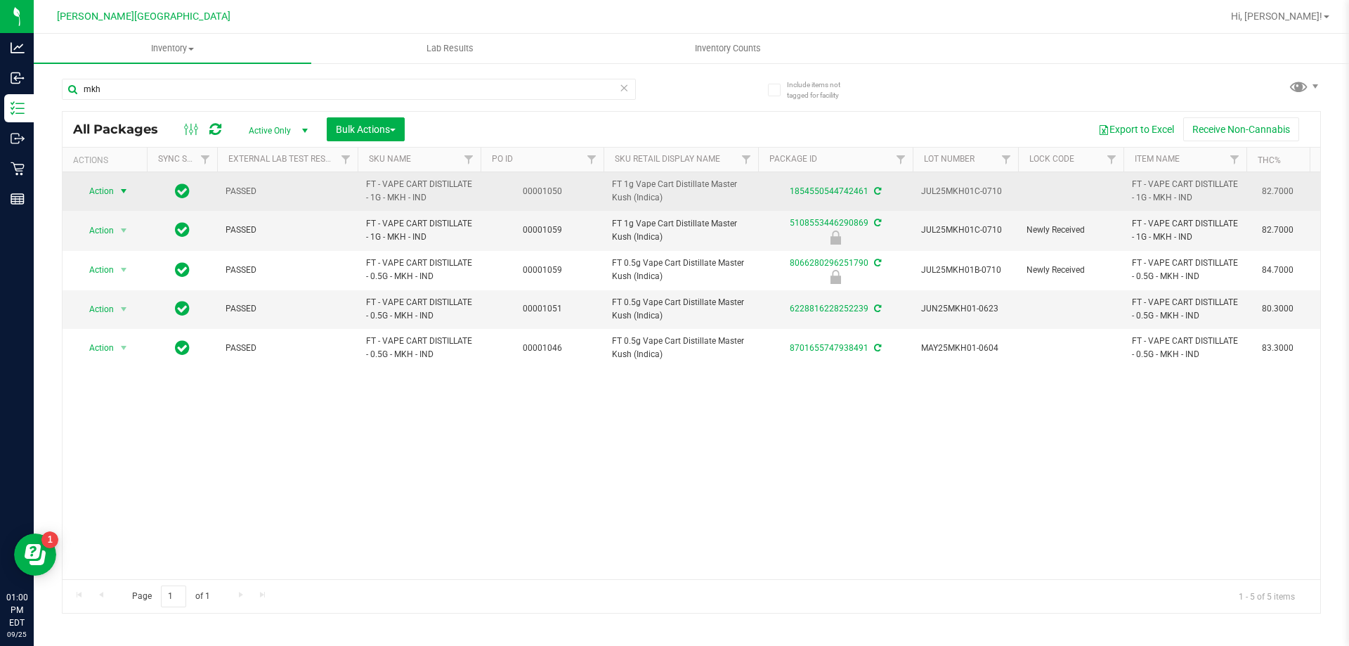
click at [113, 183] on span "Action" at bounding box center [96, 191] width 38 height 20
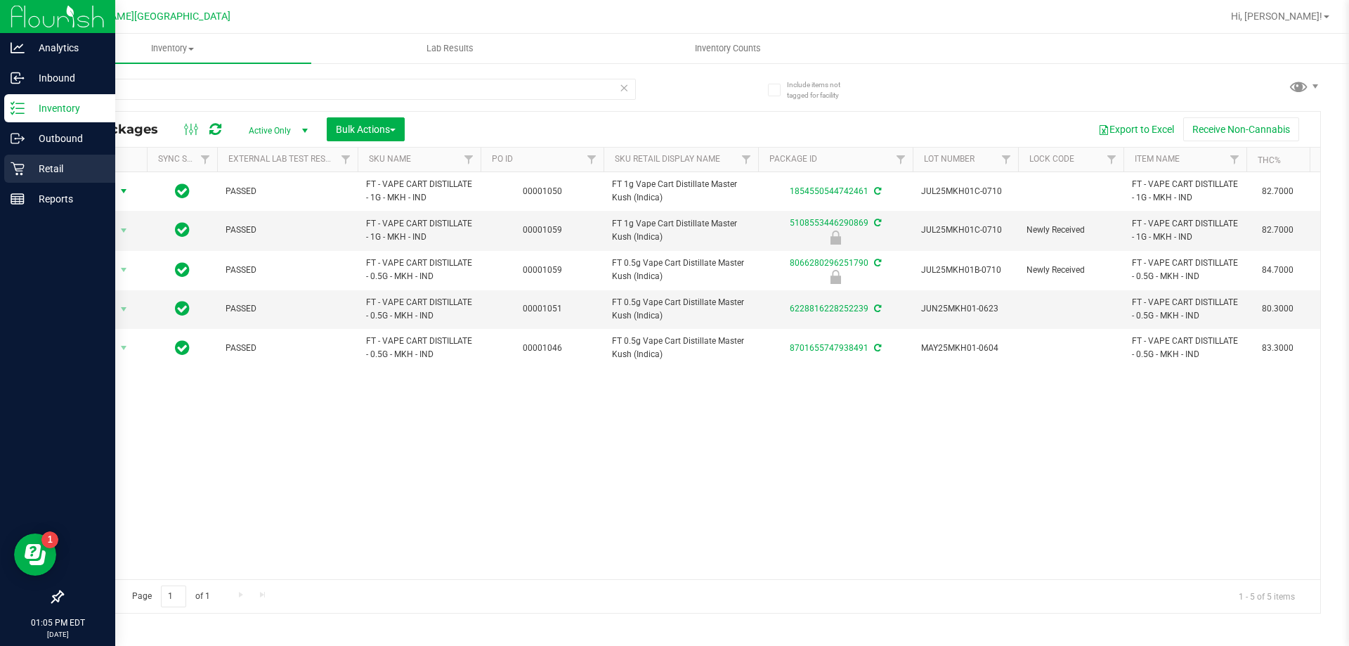
click at [18, 170] on icon at bounding box center [18, 169] width 14 height 14
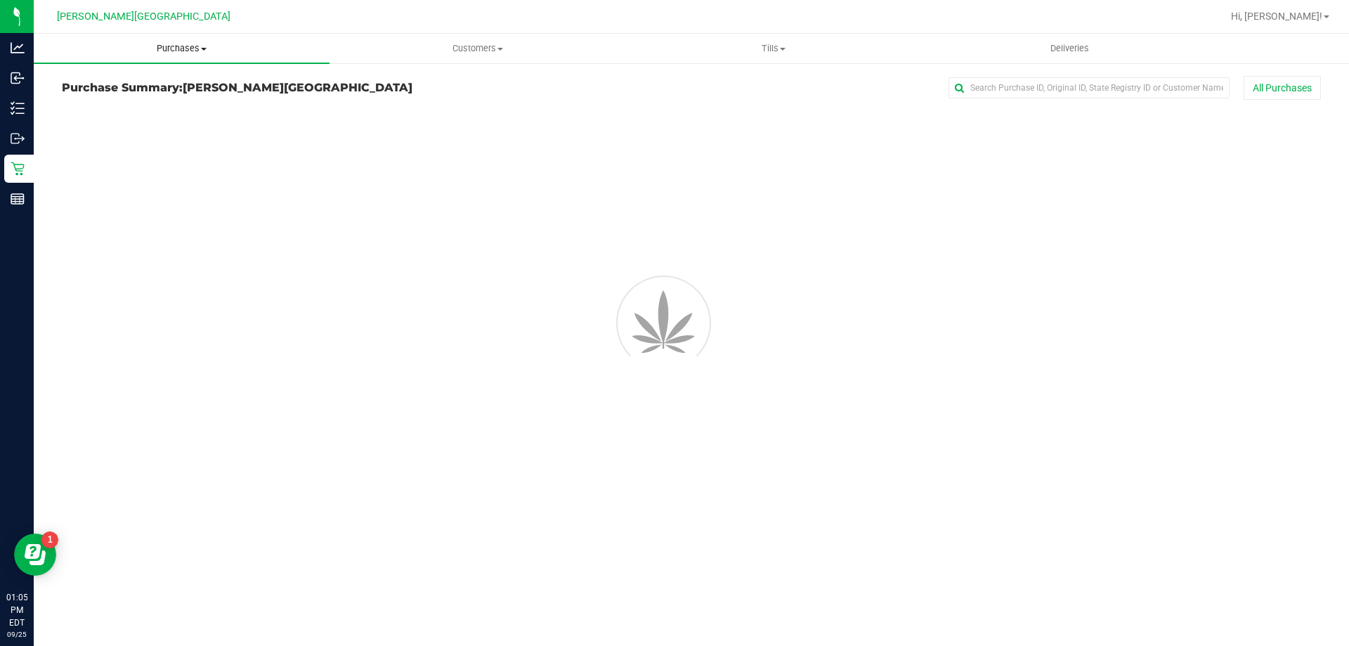
click at [157, 52] on span "Purchases" at bounding box center [182, 48] width 296 height 13
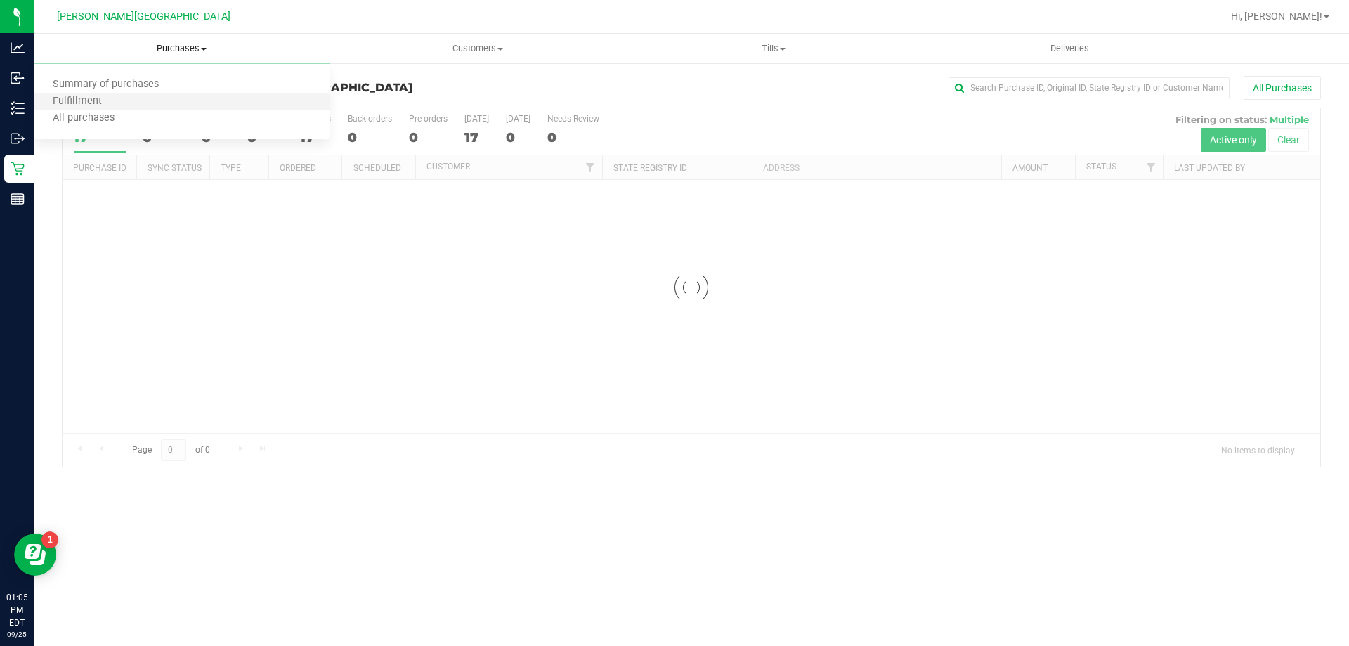
click at [125, 107] on li "Fulfillment" at bounding box center [182, 101] width 296 height 17
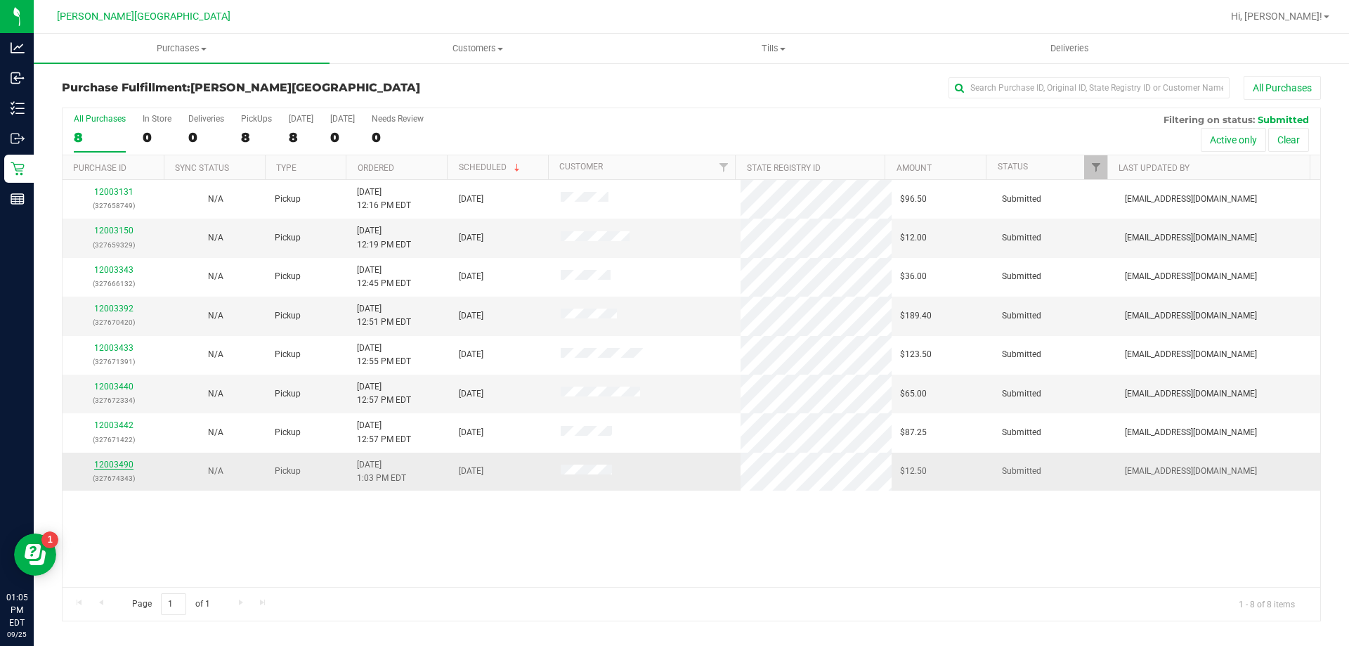
click at [129, 462] on link "12003490" at bounding box center [113, 465] width 39 height 10
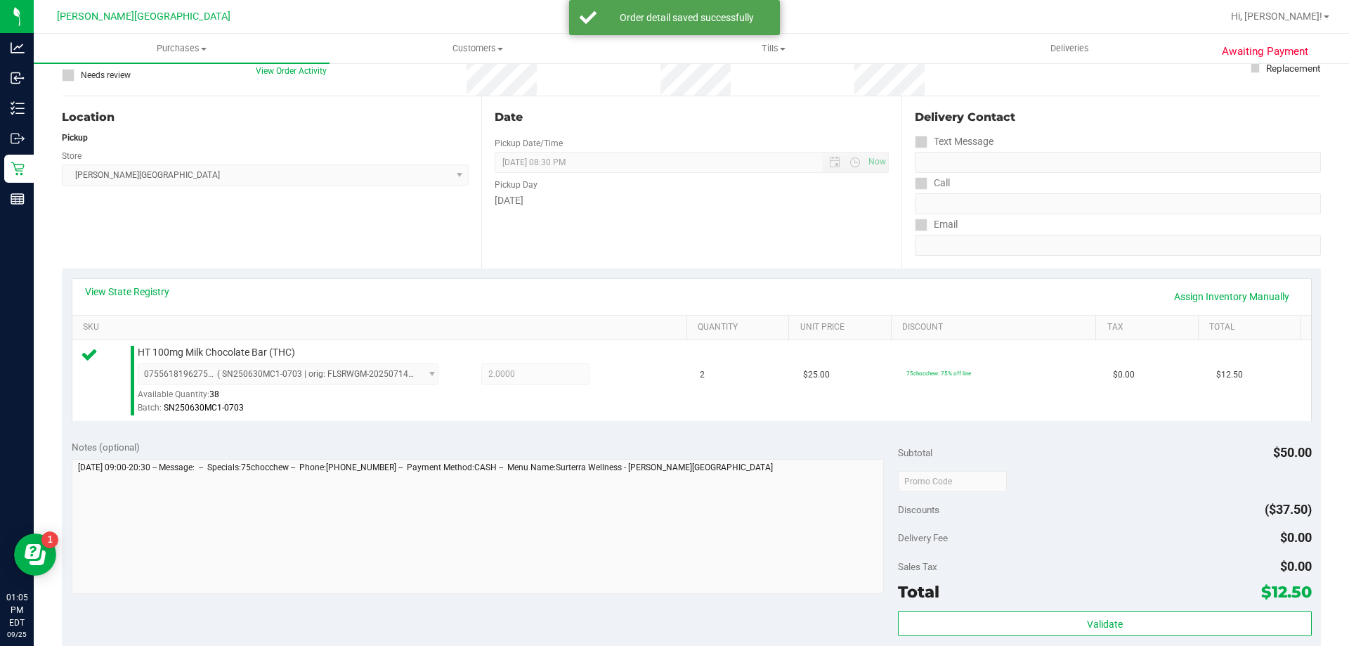
scroll to position [281, 0]
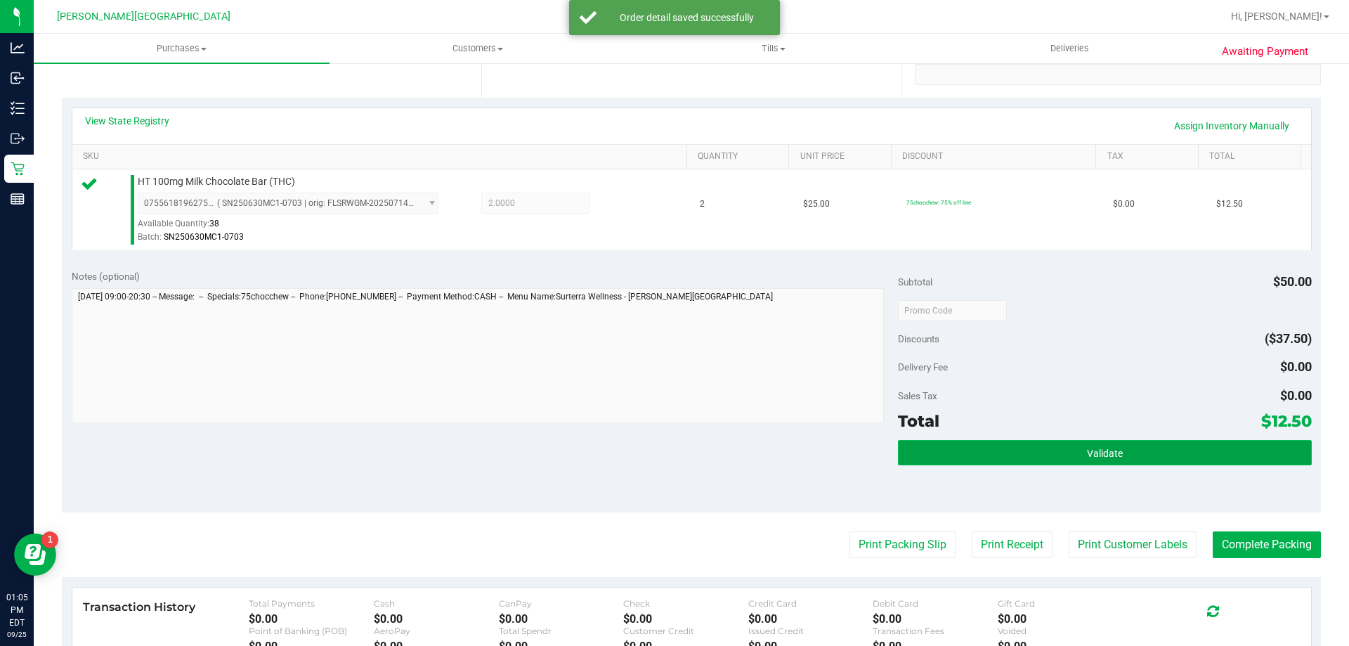
click at [1199, 441] on button "Validate" at bounding box center [1104, 452] width 413 height 25
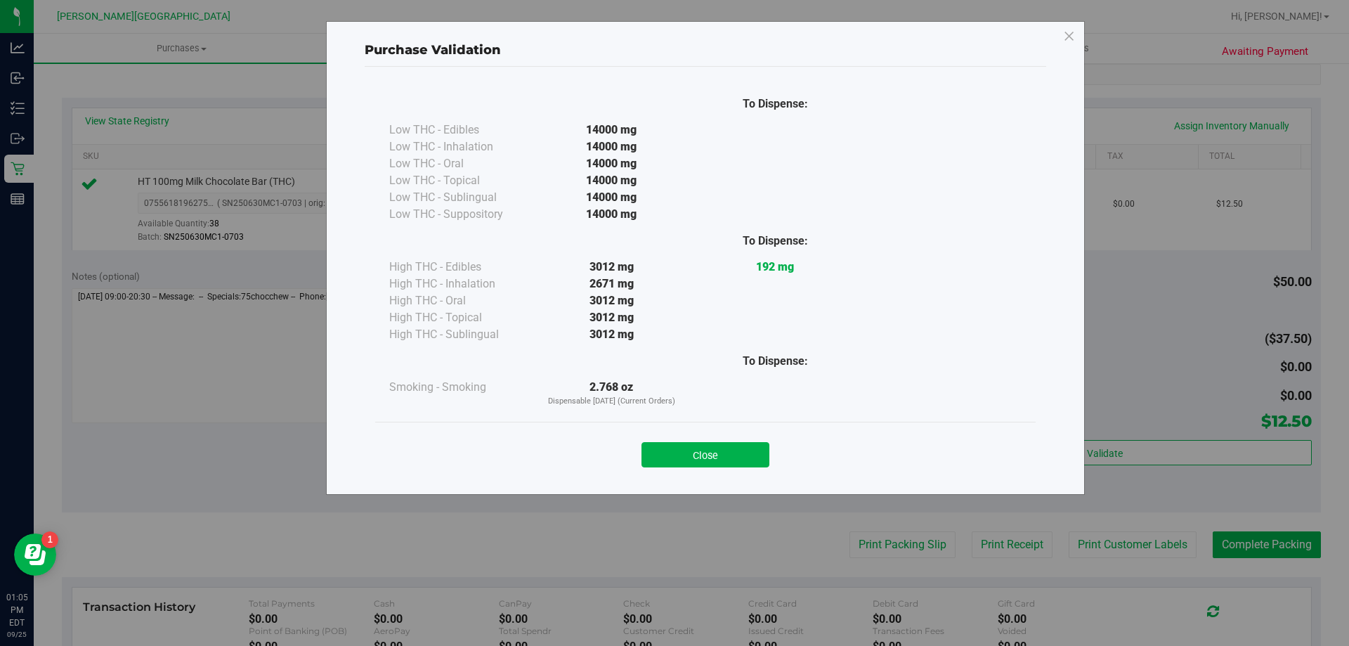
click at [669, 460] on button "Close" at bounding box center [706, 454] width 128 height 25
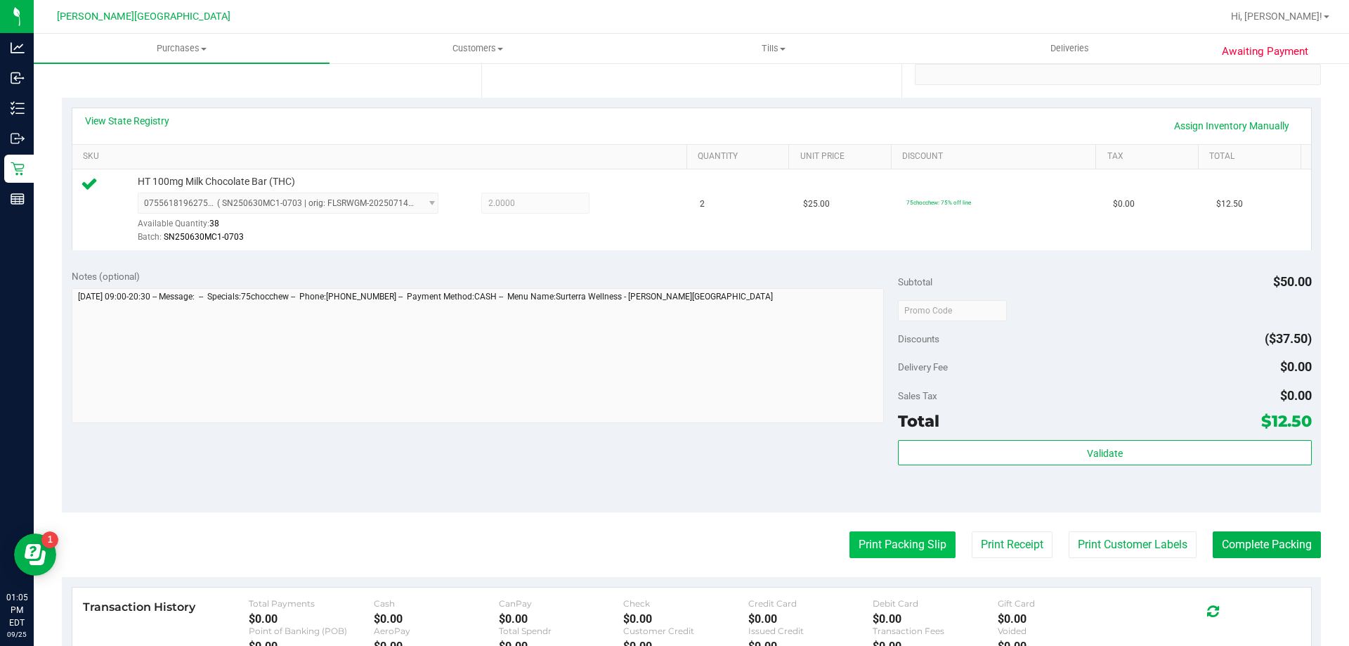
click at [913, 540] on button "Print Packing Slip" at bounding box center [903, 544] width 106 height 27
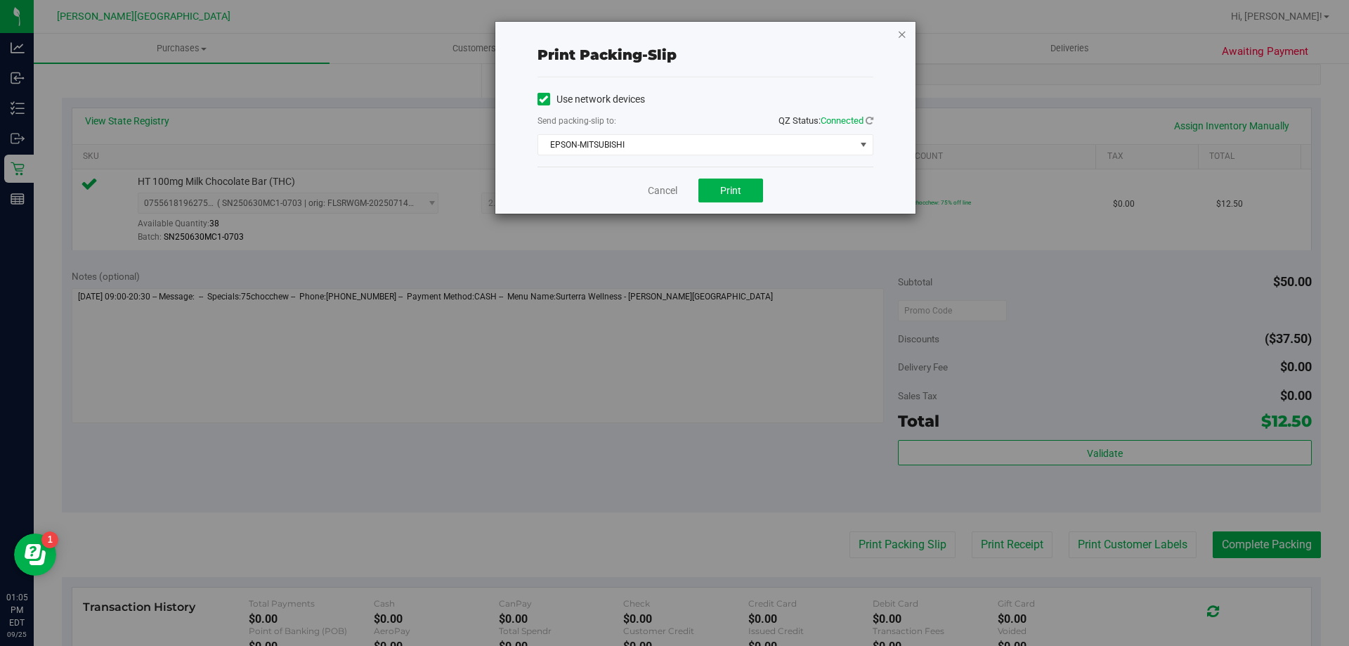
click at [897, 32] on icon "button" at bounding box center [902, 33] width 10 height 17
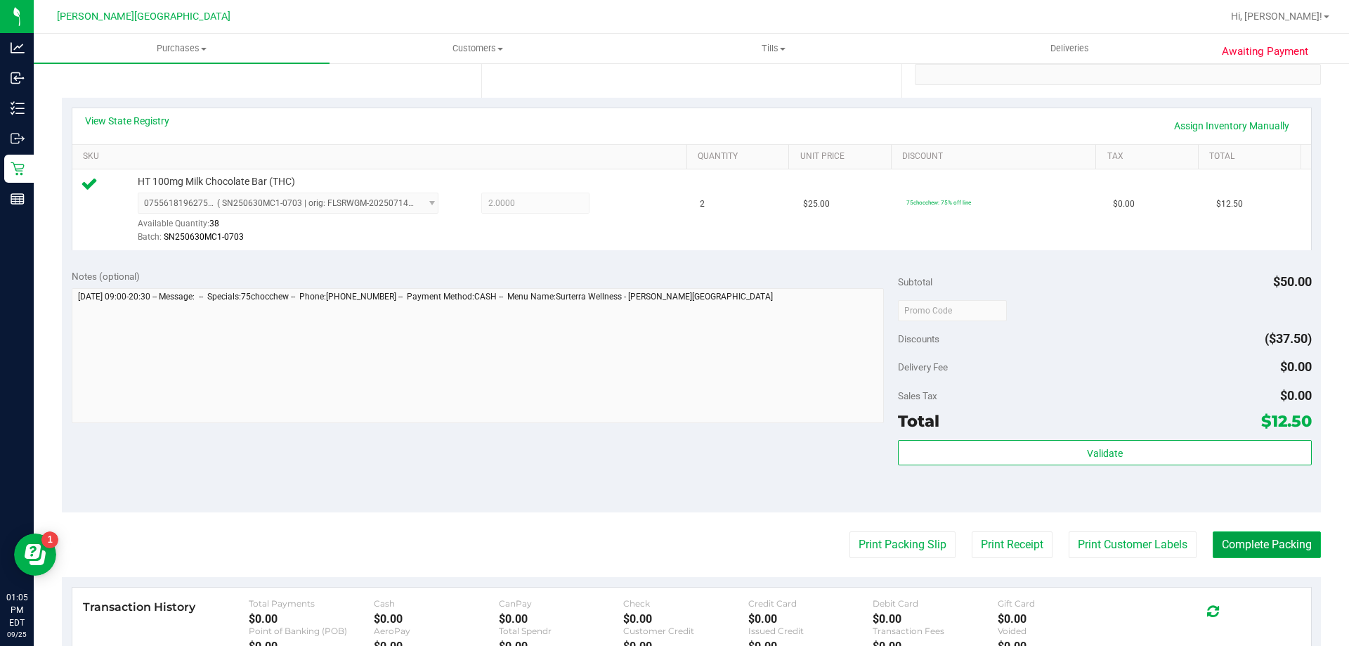
click at [1246, 545] on button "Complete Packing" at bounding box center [1267, 544] width 108 height 27
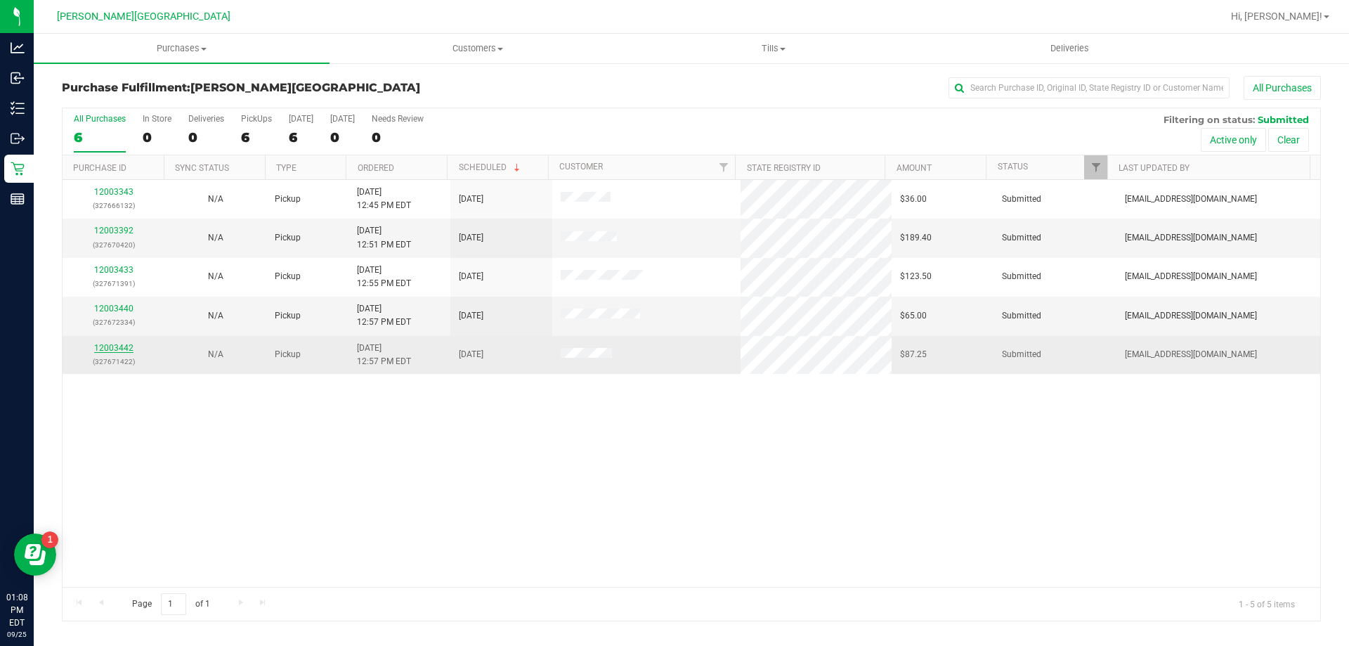
click at [109, 344] on link "12003442" at bounding box center [113, 348] width 39 height 10
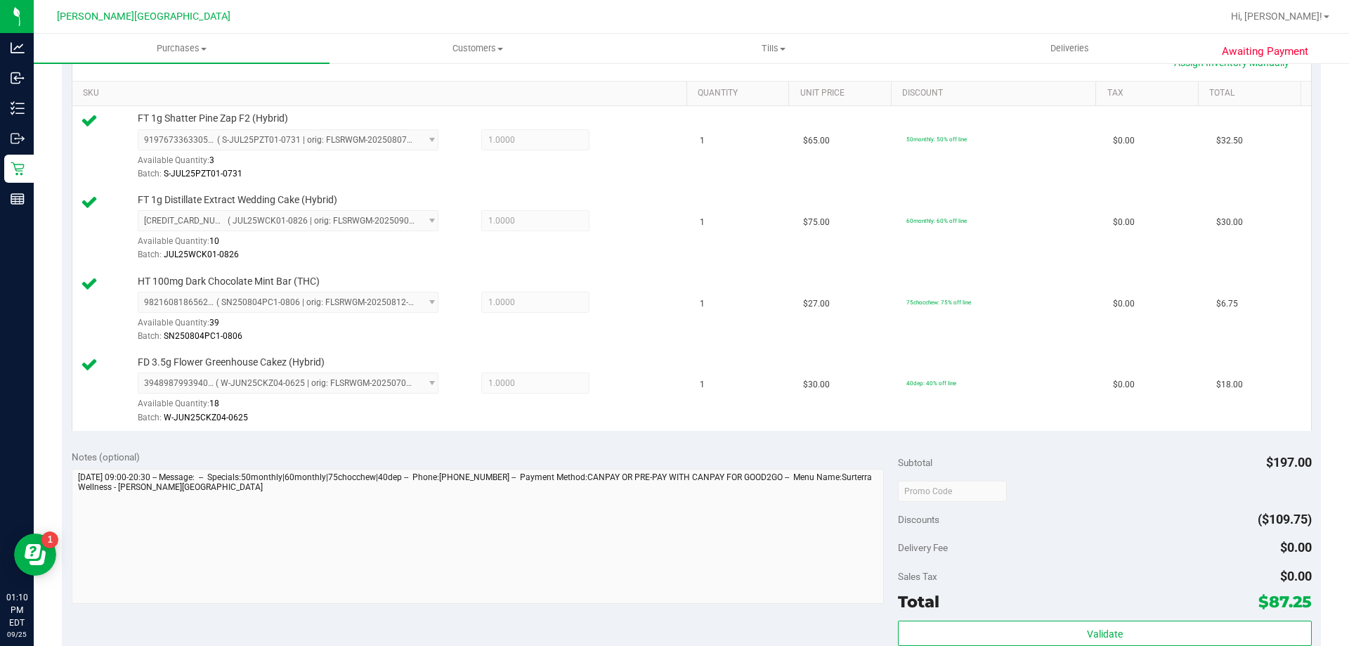
scroll to position [422, 0]
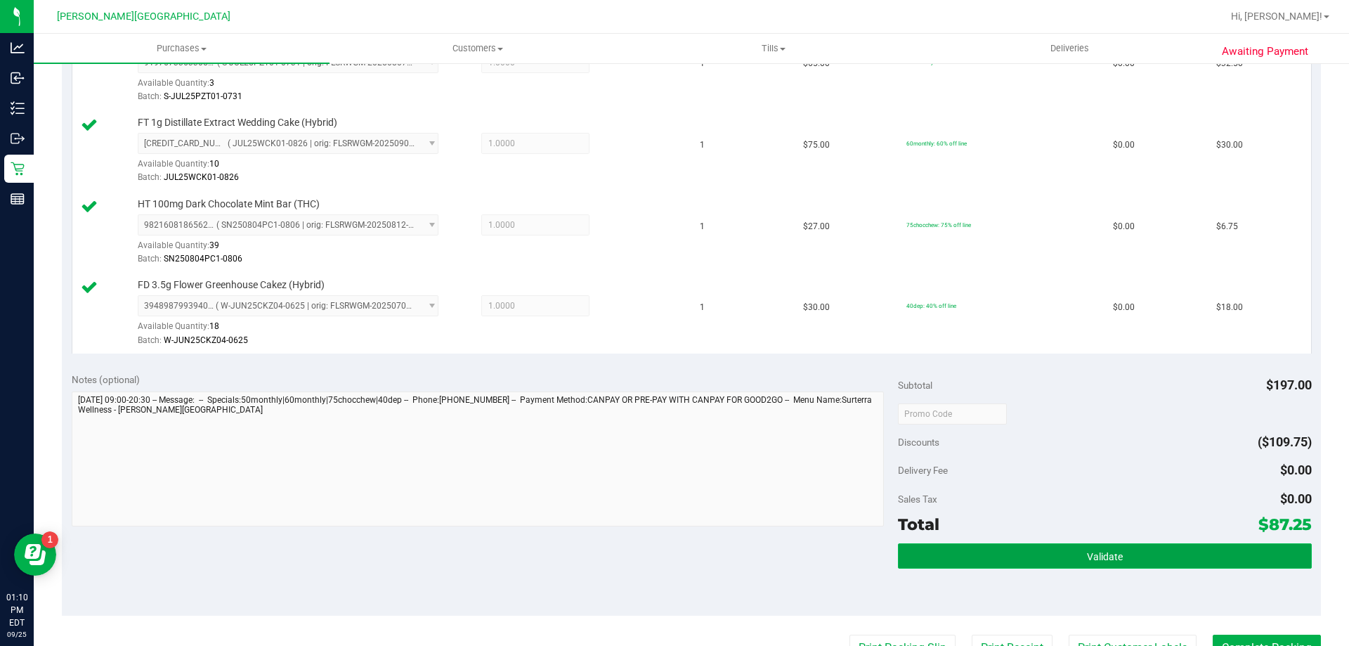
click at [1136, 561] on button "Validate" at bounding box center [1104, 555] width 413 height 25
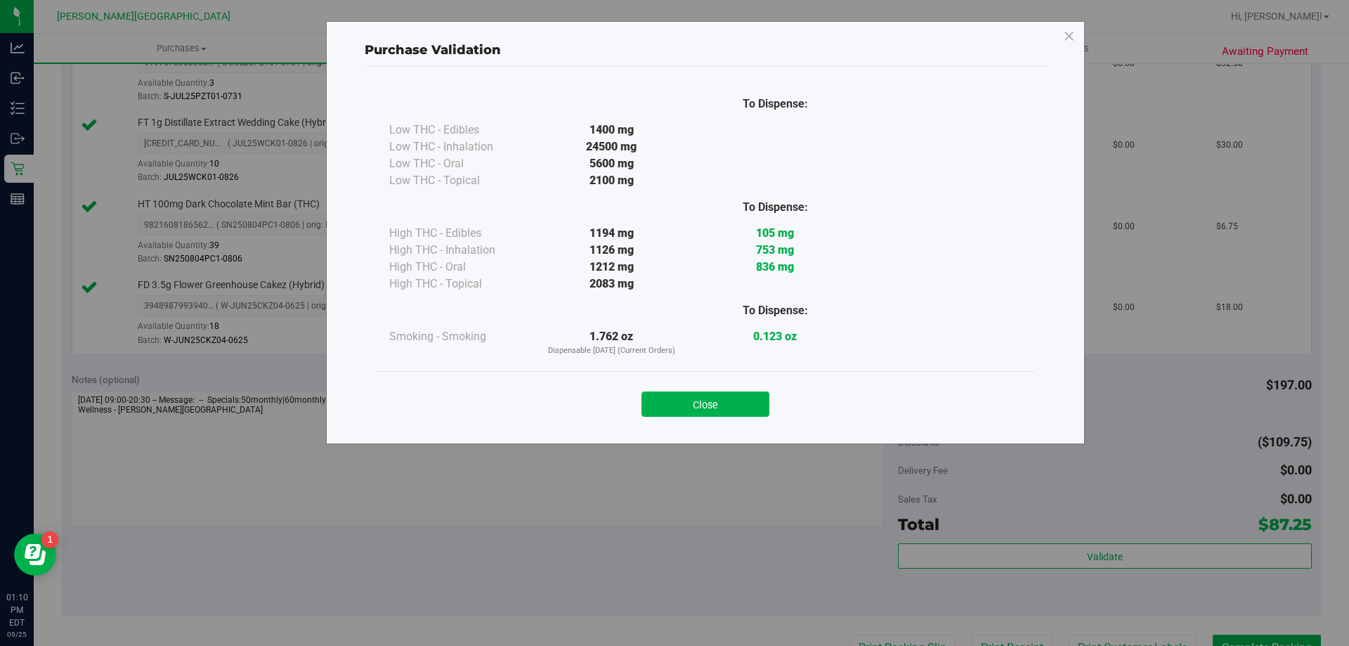
click at [739, 417] on div "Close" at bounding box center [705, 399] width 661 height 57
click at [739, 410] on button "Close" at bounding box center [706, 403] width 128 height 25
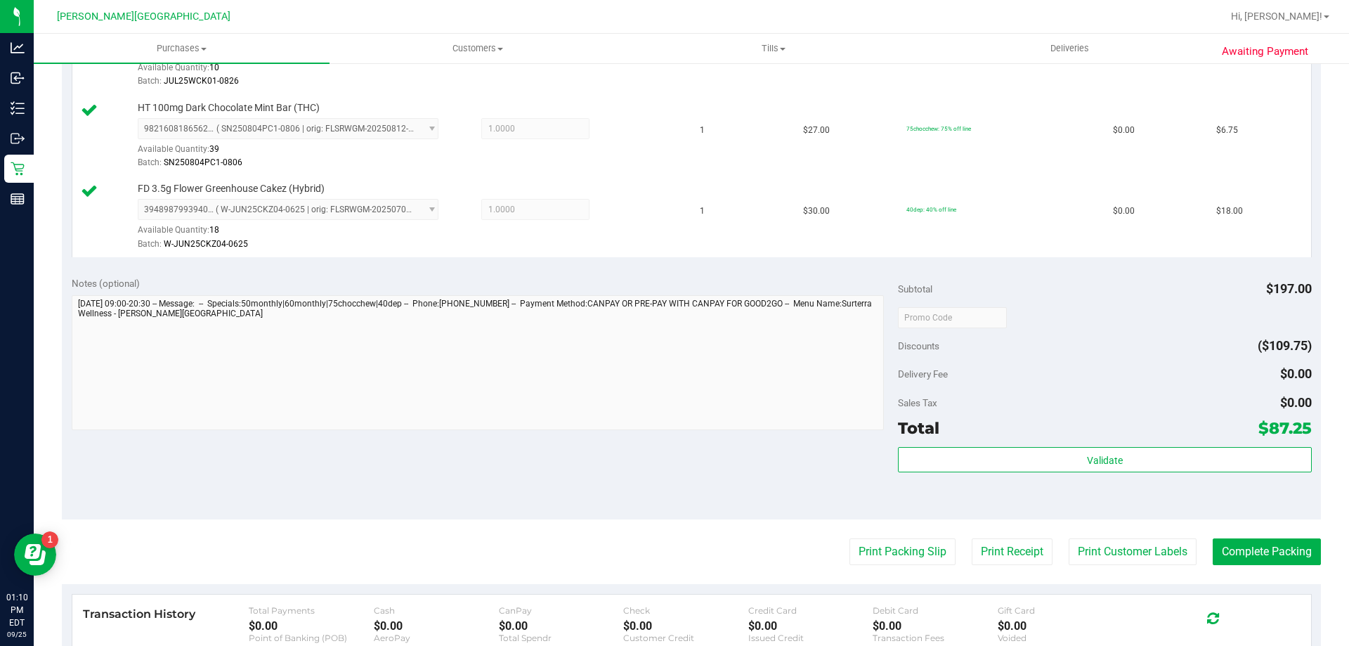
scroll to position [703, 0]
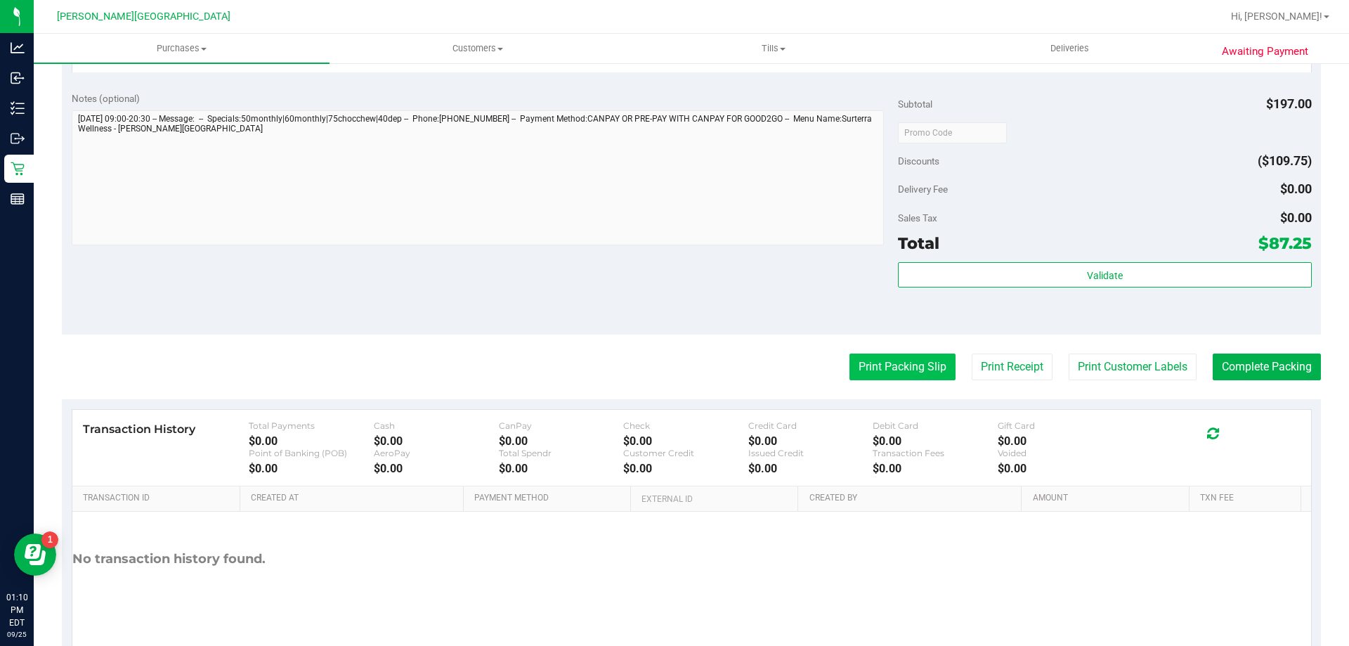
click at [912, 373] on button "Print Packing Slip" at bounding box center [903, 366] width 106 height 27
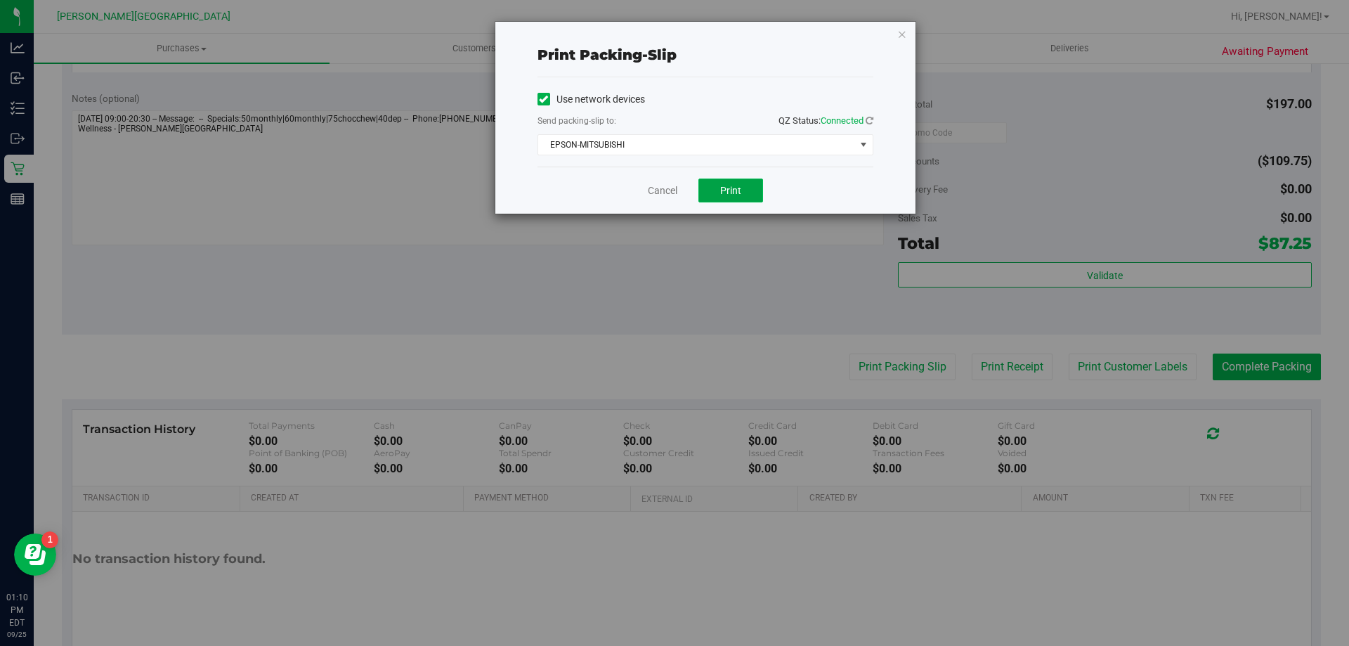
click at [739, 181] on button "Print" at bounding box center [731, 191] width 65 height 24
click at [897, 30] on icon "button" at bounding box center [902, 33] width 10 height 17
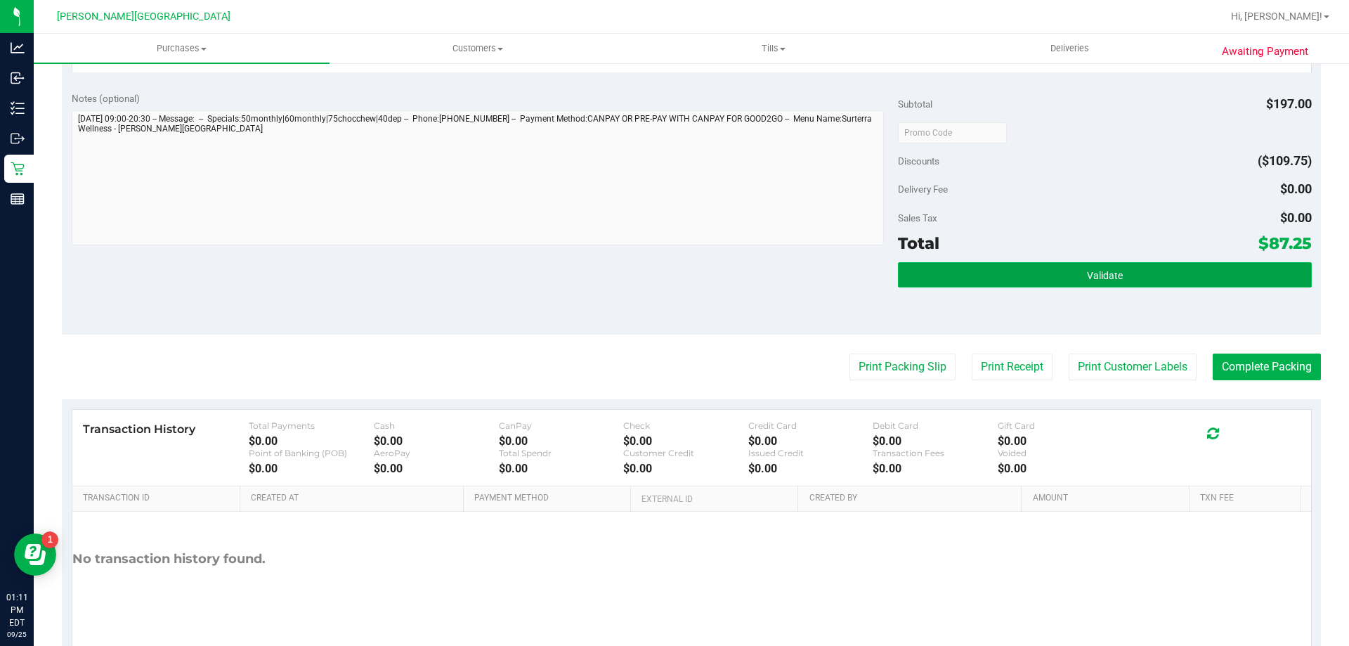
click at [1162, 268] on button "Validate" at bounding box center [1104, 274] width 413 height 25
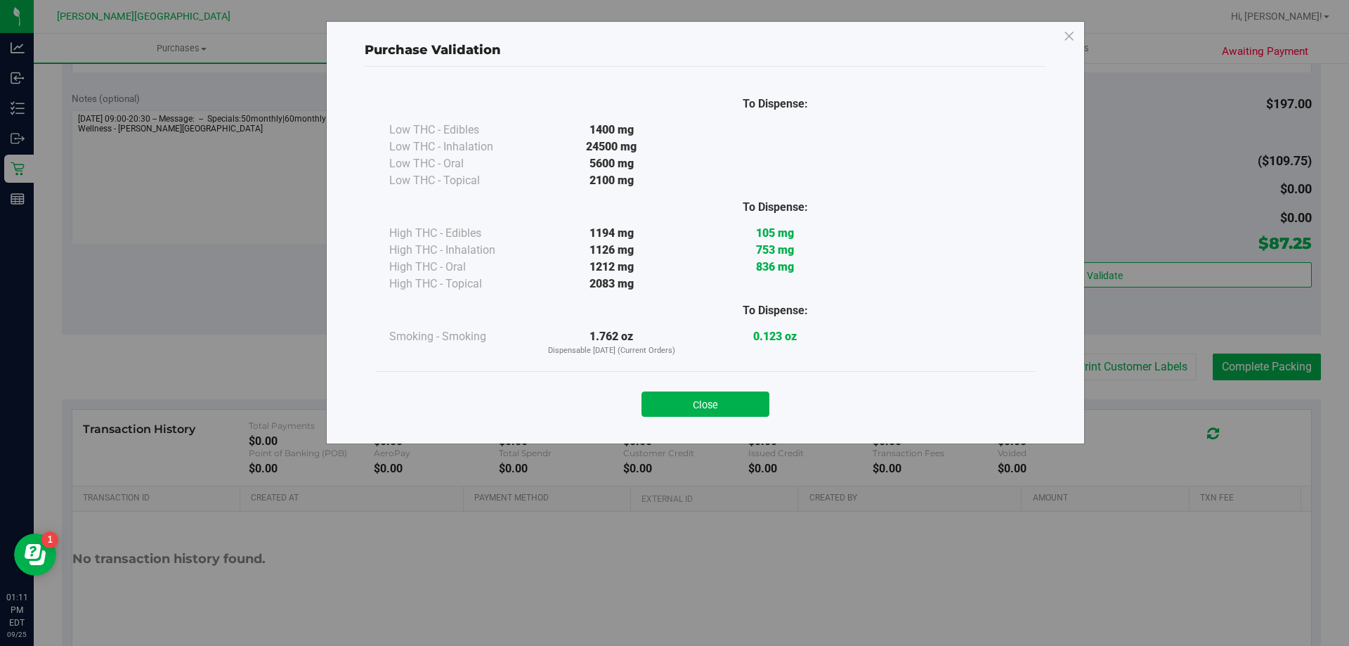
click at [739, 385] on div "Close" at bounding box center [706, 399] width 640 height 35
click at [736, 389] on div "Close" at bounding box center [706, 399] width 640 height 35
click at [735, 396] on button "Close" at bounding box center [706, 403] width 128 height 25
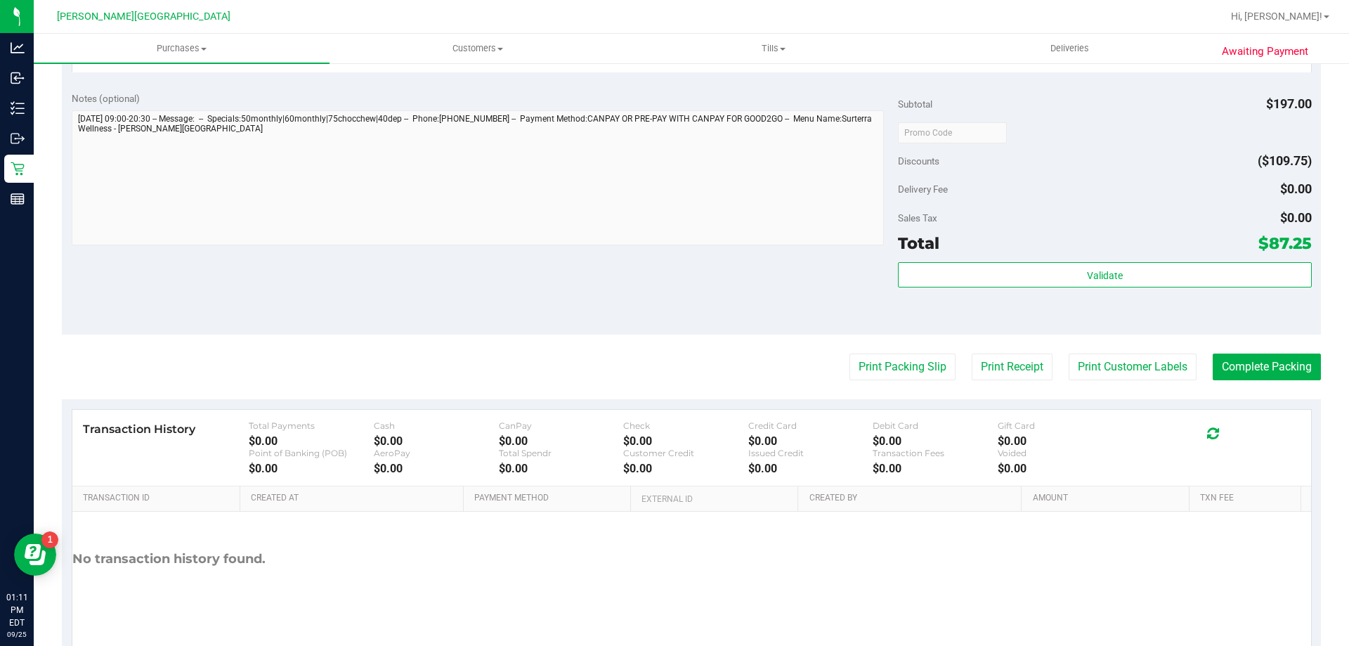
click at [1252, 353] on purchase-details "Back Edit Purchase Cancel Purchase View Profile # 12003442 BioTrack ID: - Submi…" at bounding box center [691, 17] width 1259 height 1289
click at [1252, 359] on button "Complete Packing" at bounding box center [1267, 366] width 108 height 27
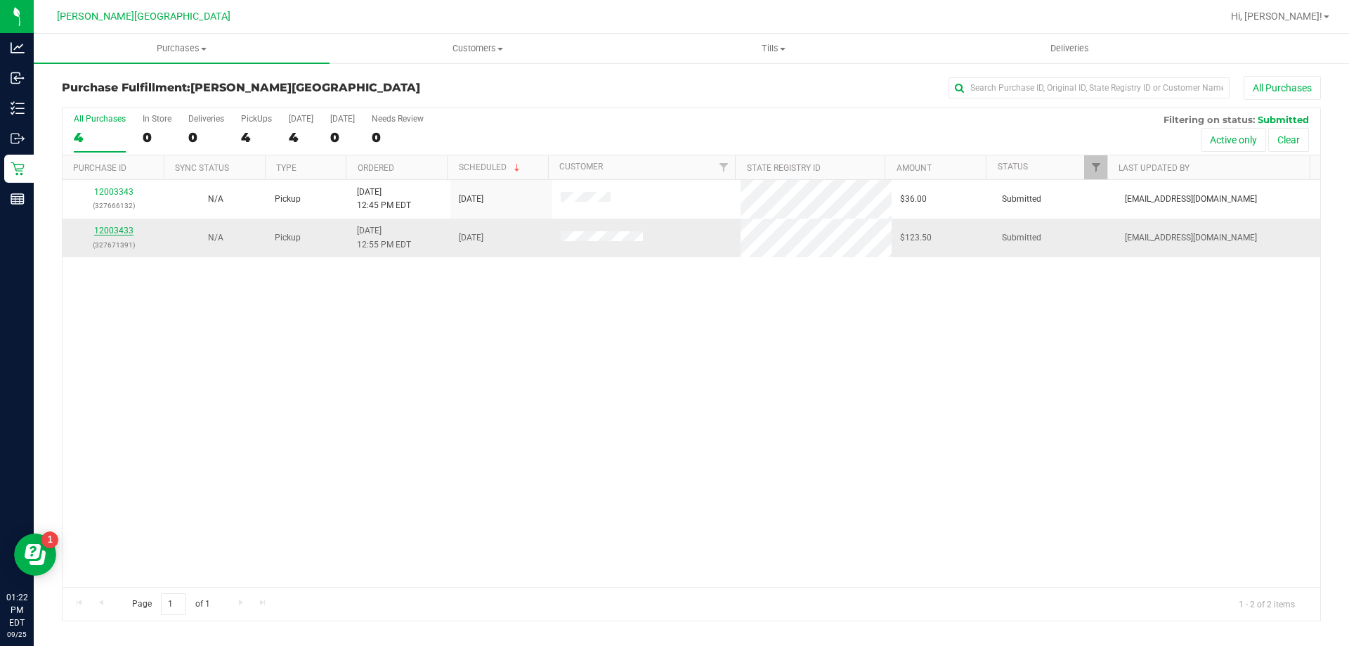
click at [105, 228] on link "12003433" at bounding box center [113, 231] width 39 height 10
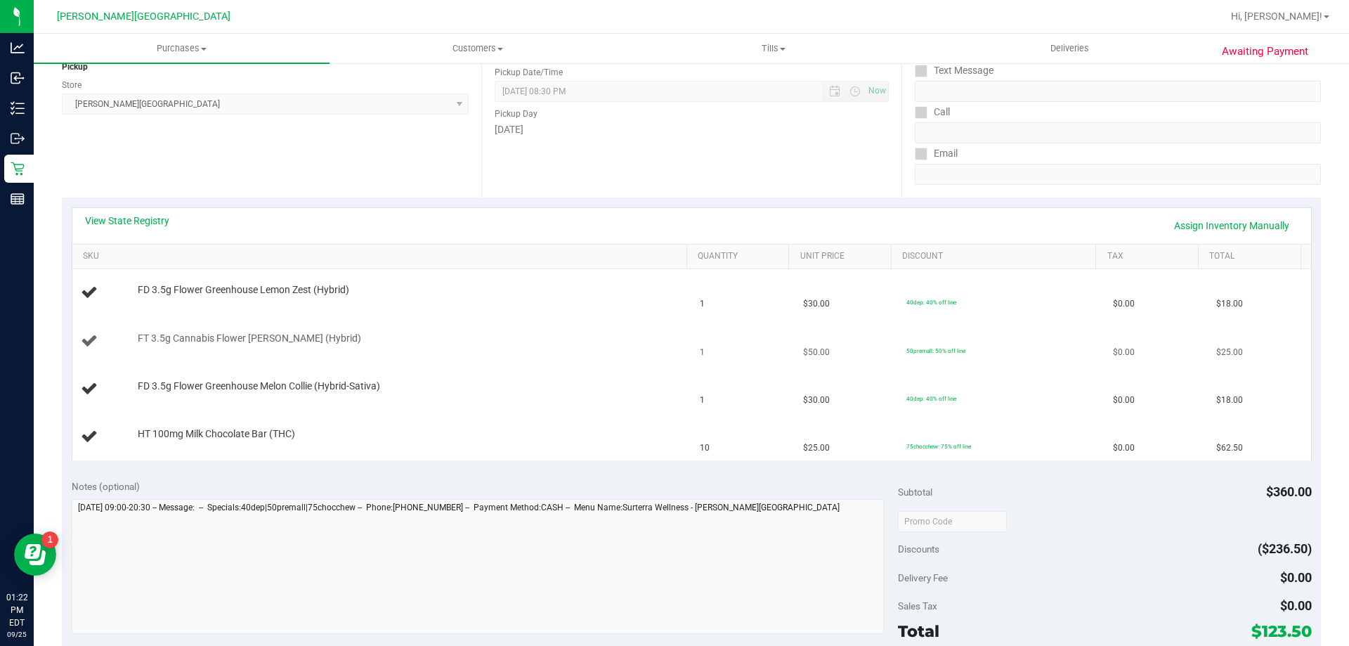
scroll to position [211, 0]
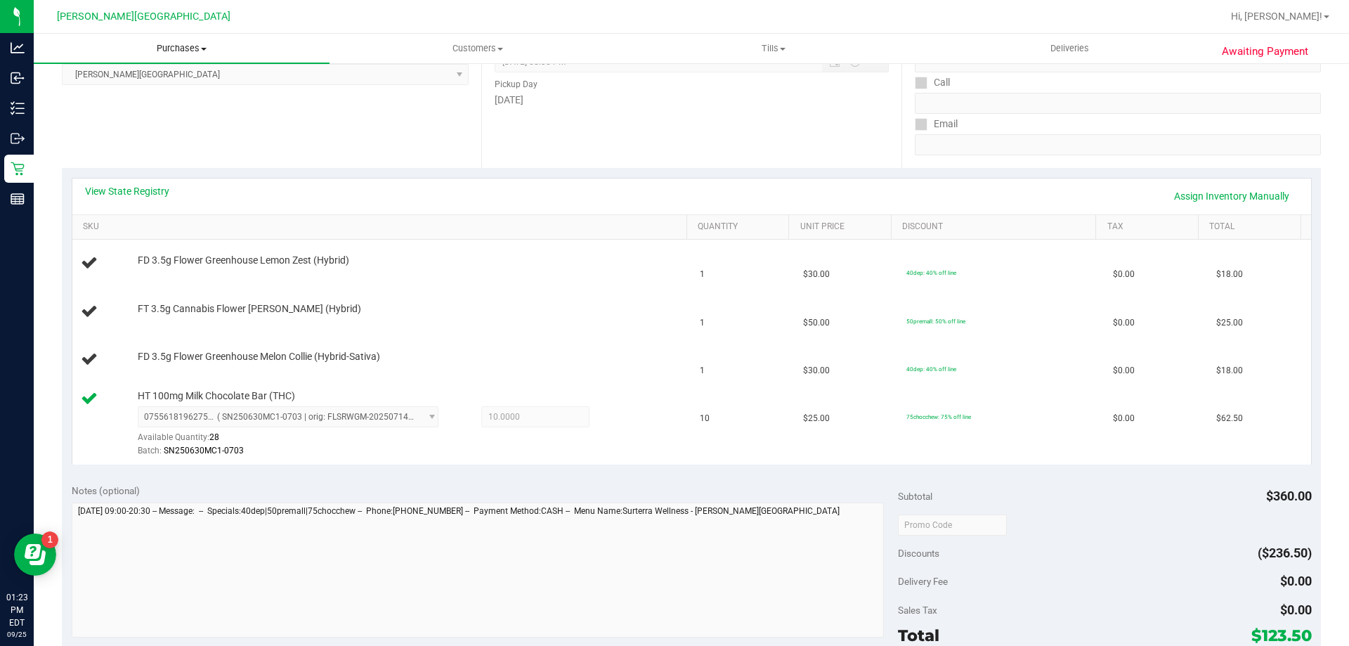
click at [181, 53] on uib-tab-heading "Purchases Summary of purchases Fulfillment All purchases" at bounding box center [182, 49] width 296 height 30
click at [138, 95] on li "Fulfillment" at bounding box center [182, 101] width 296 height 17
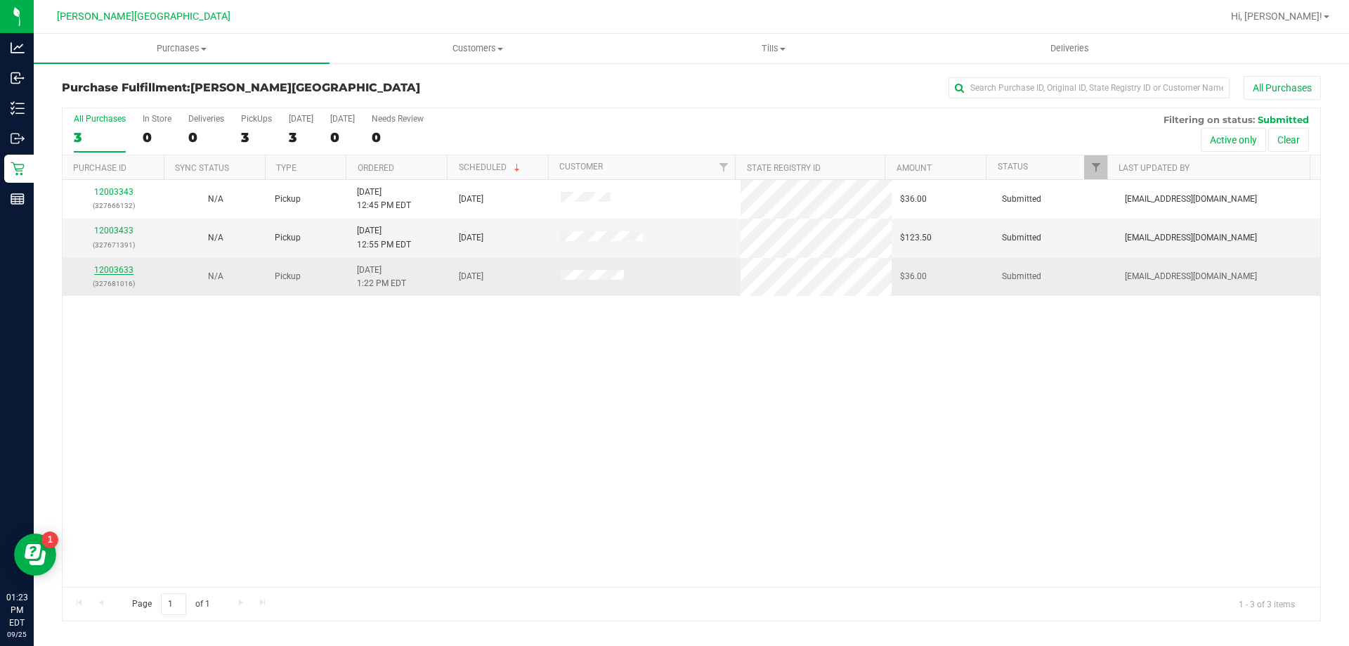
click at [129, 268] on link "12003633" at bounding box center [113, 270] width 39 height 10
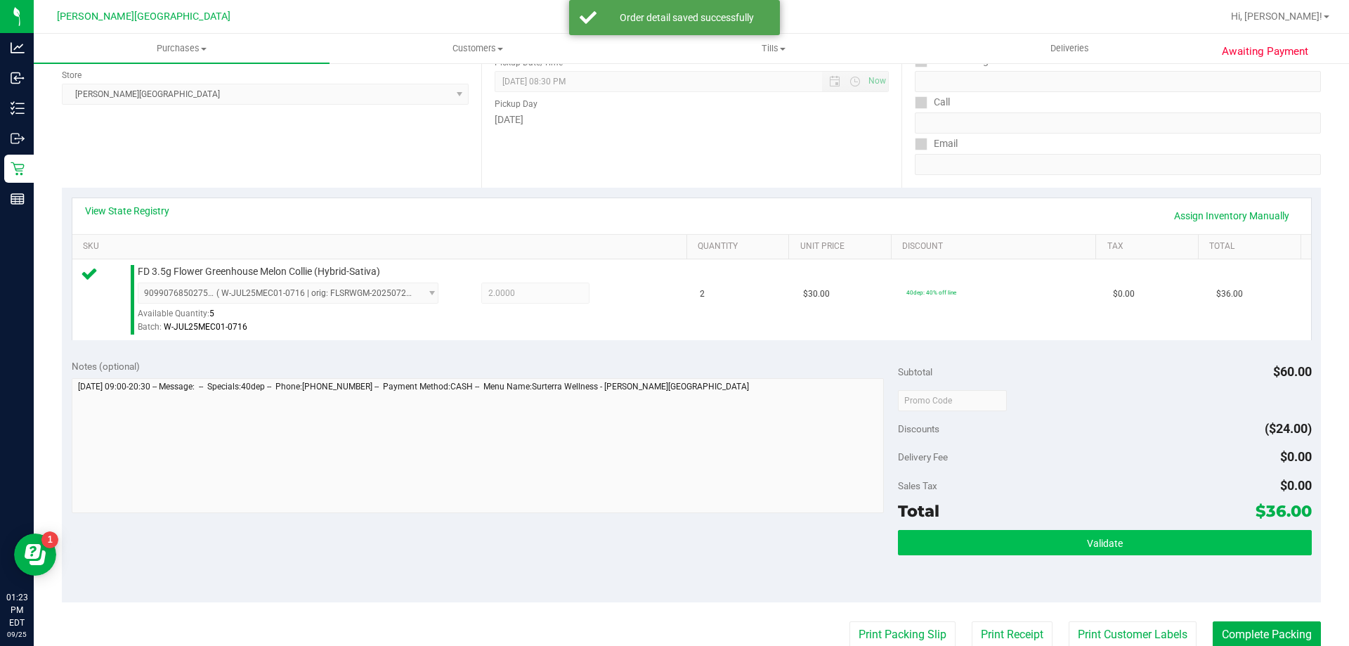
scroll to position [211, 0]
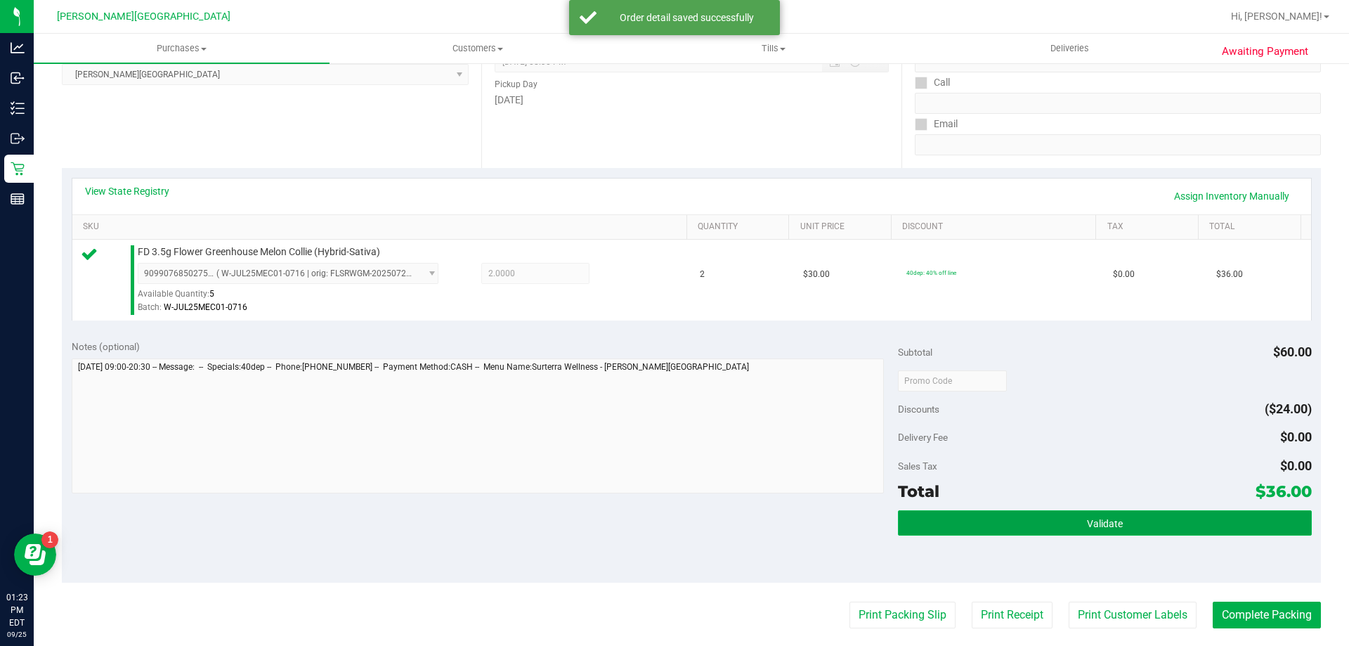
click at [1023, 523] on button "Validate" at bounding box center [1104, 522] width 413 height 25
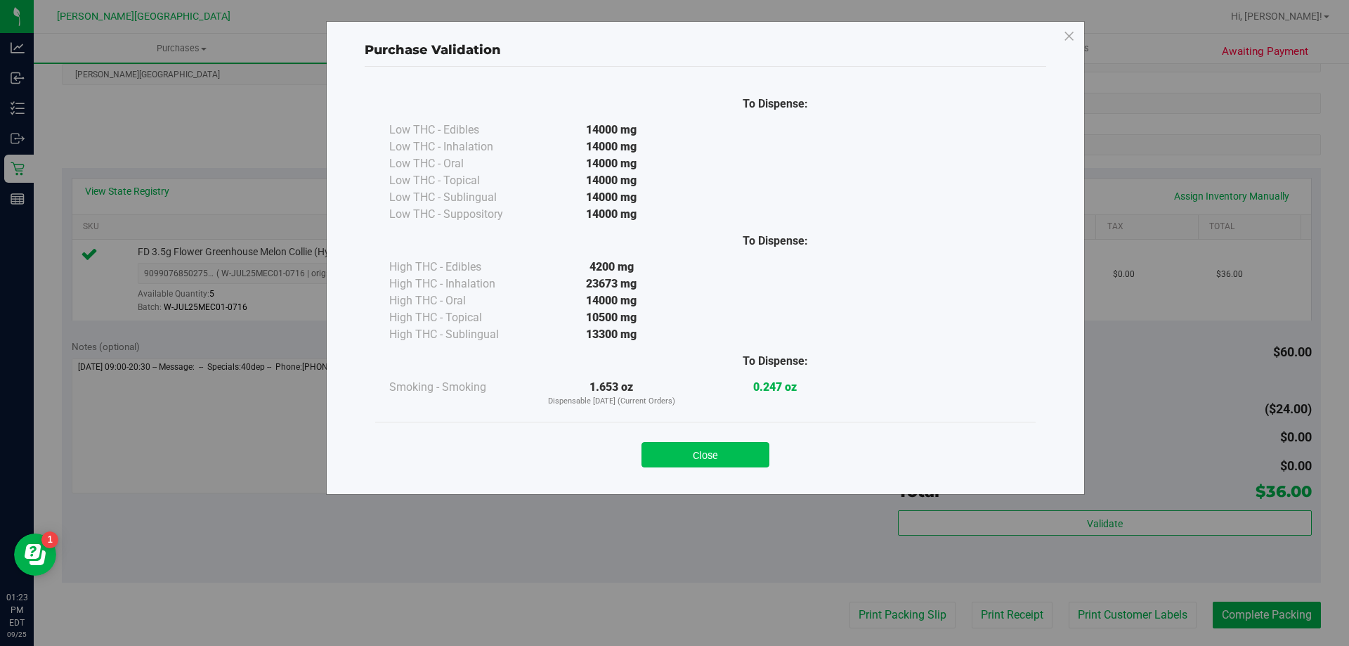
click at [719, 453] on button "Close" at bounding box center [706, 454] width 128 height 25
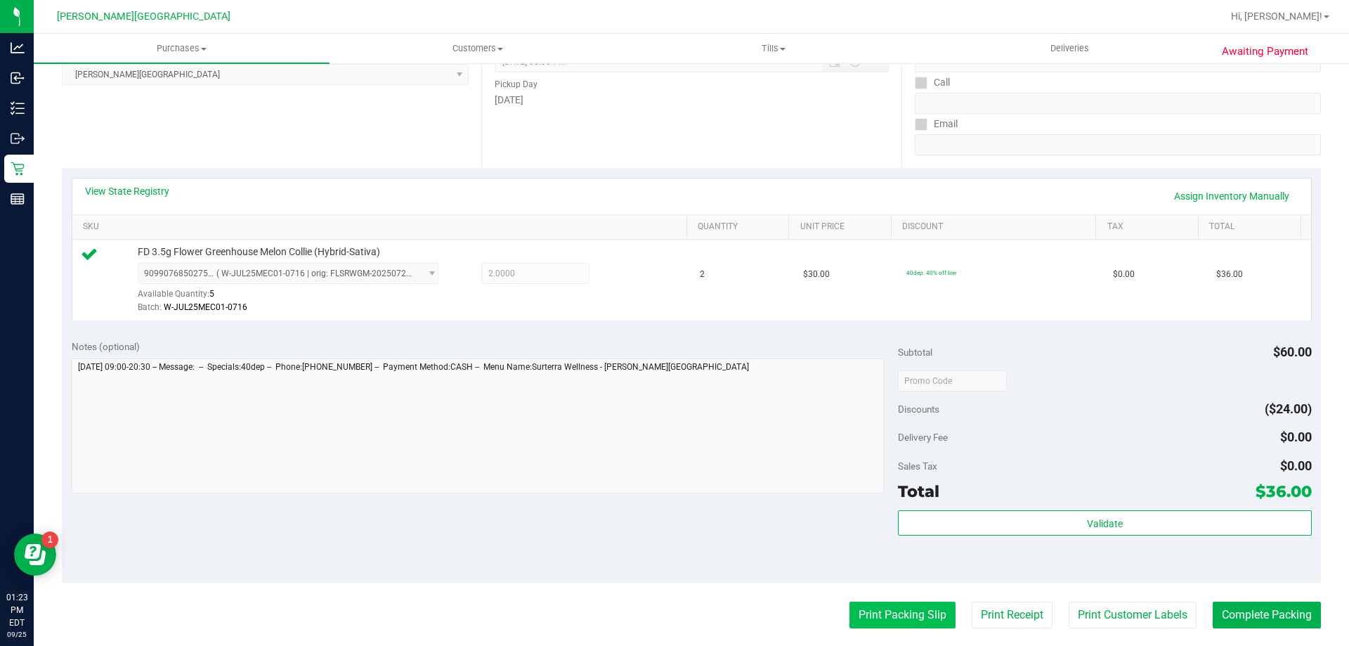
click at [902, 616] on button "Print Packing Slip" at bounding box center [903, 615] width 106 height 27
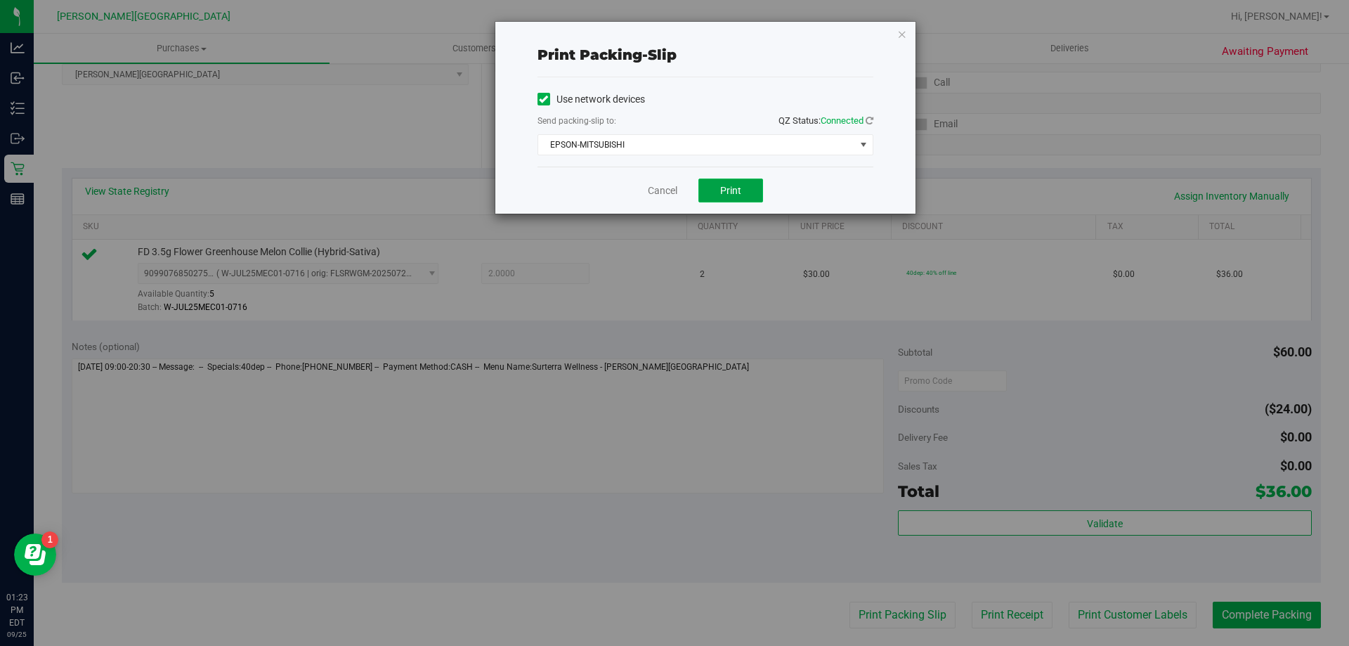
click at [736, 183] on button "Print" at bounding box center [731, 191] width 65 height 24
click at [897, 32] on div "Print packing-slip Use network devices Send packing-slip to: QZ Status: Connect…" at bounding box center [705, 118] width 420 height 192
click at [902, 41] on icon "button" at bounding box center [902, 33] width 10 height 17
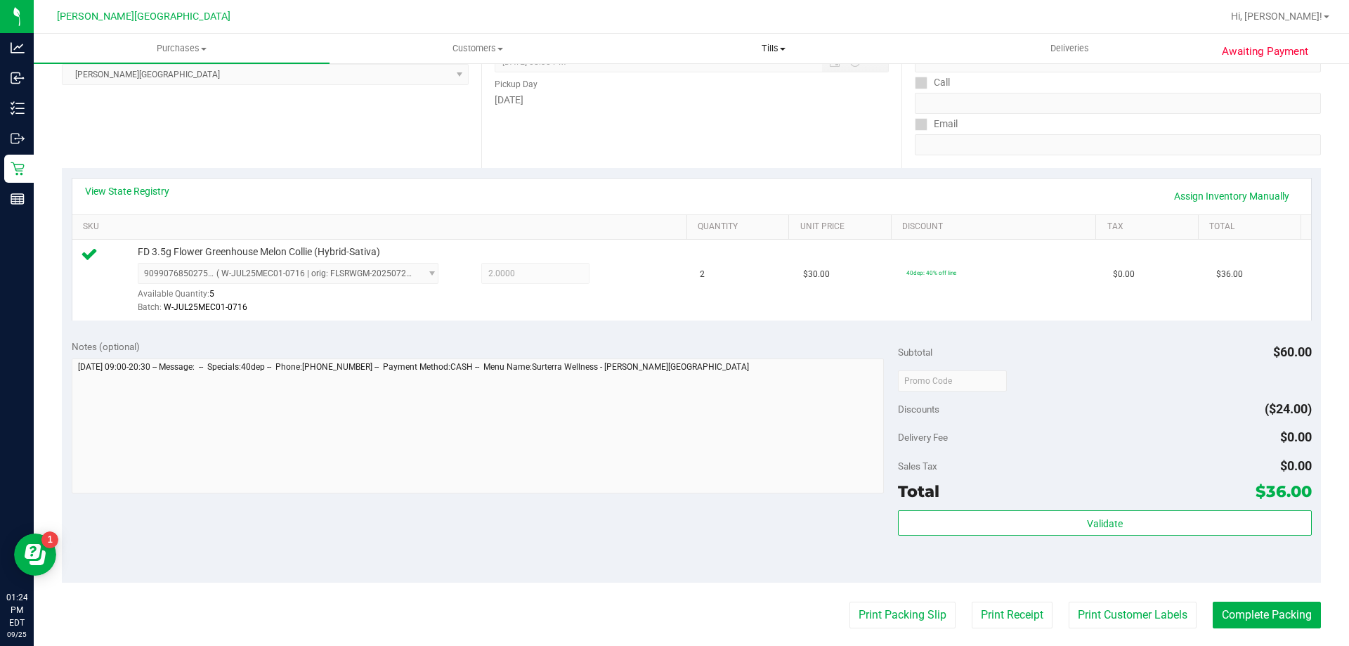
drag, startPoint x: 902, startPoint y: 41, endPoint x: 909, endPoint y: 46, distance: 8.6
click at [902, 40] on uib-tab-heading "Tills Manage tills Reconcile e-payments" at bounding box center [773, 48] width 294 height 28
click at [1264, 625] on button "Complete Packing" at bounding box center [1267, 615] width 108 height 27
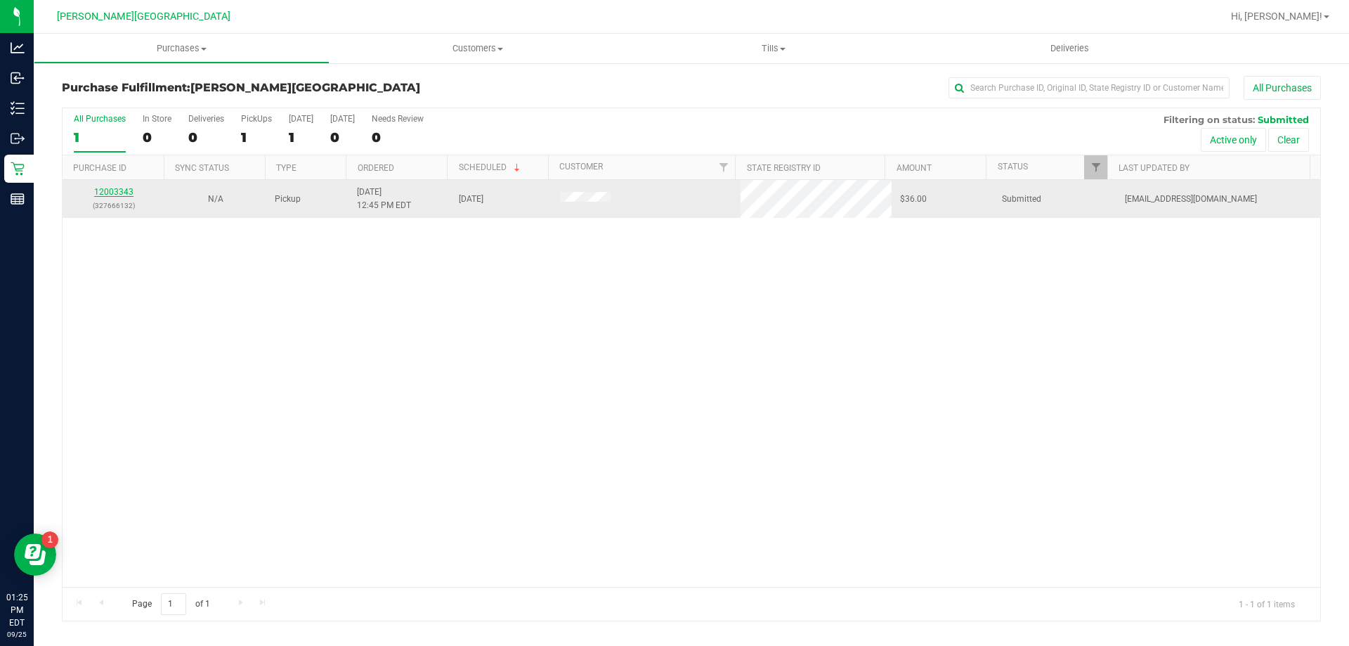
click at [128, 190] on link "12003343" at bounding box center [113, 192] width 39 height 10
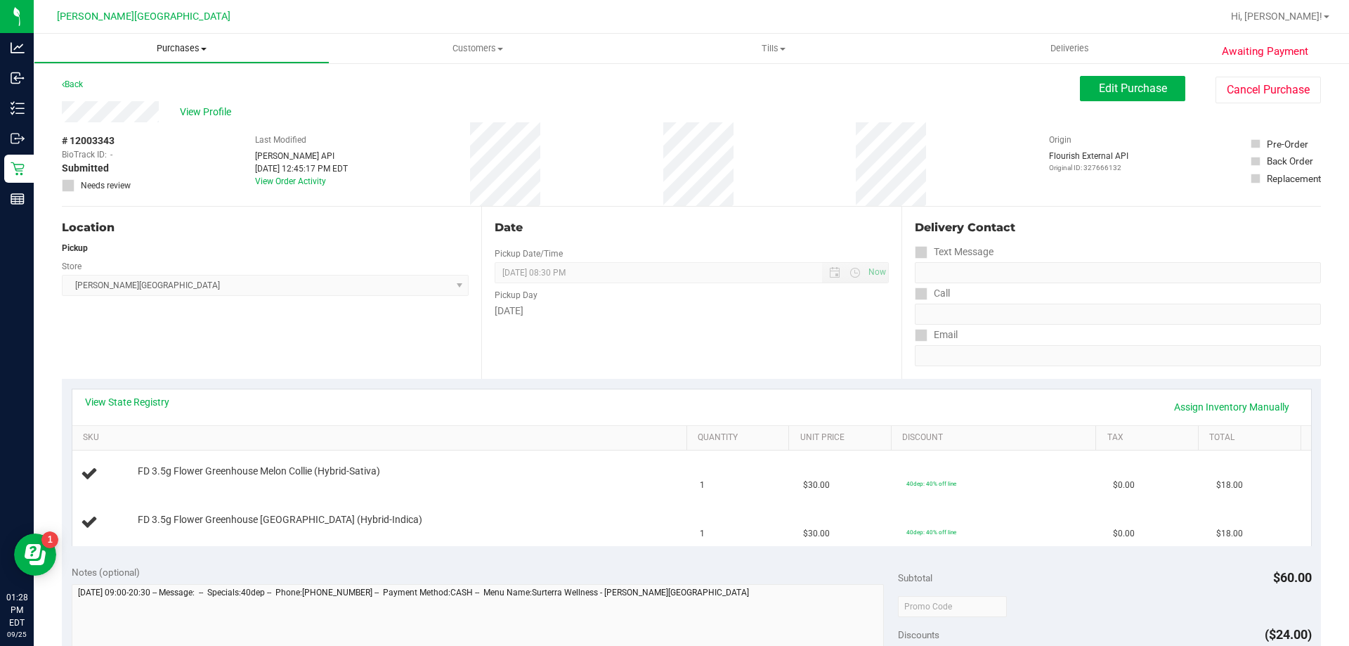
click at [176, 46] on span "Purchases" at bounding box center [181, 48] width 294 height 13
click at [142, 96] on li "Fulfillment" at bounding box center [182, 101] width 296 height 17
